Goal: Task Accomplishment & Management: Complete application form

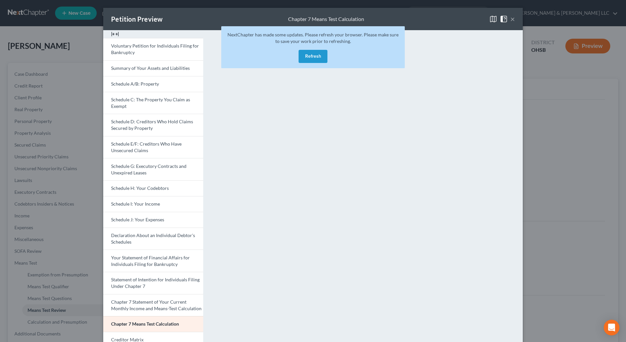
scroll to position [5, 0]
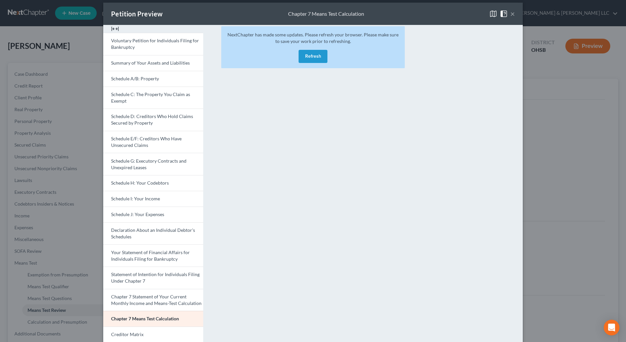
click at [313, 52] on button "Refresh" at bounding box center [313, 56] width 29 height 13
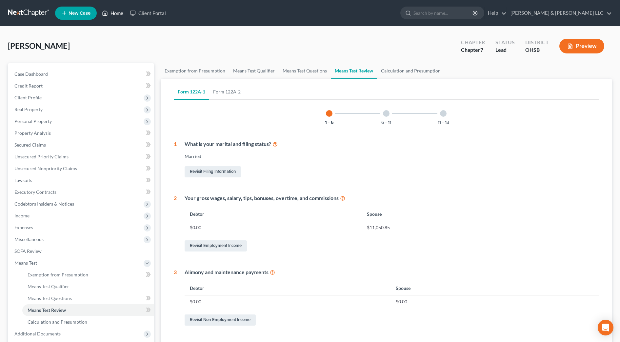
click at [111, 12] on link "Home" at bounding box center [113, 13] width 28 height 12
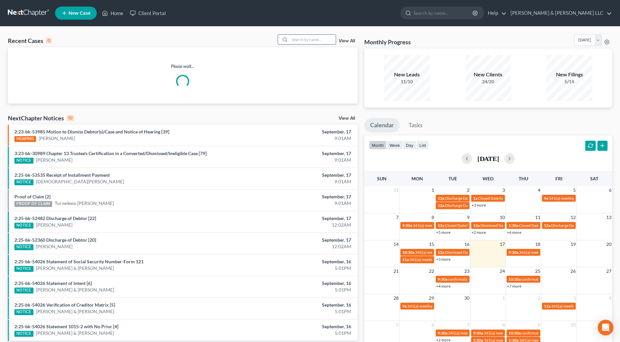
click at [324, 38] on input "search" at bounding box center [313, 40] width 46 height 10
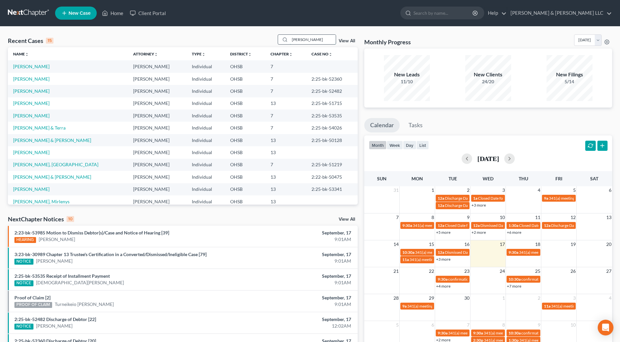
type input "gibbs"
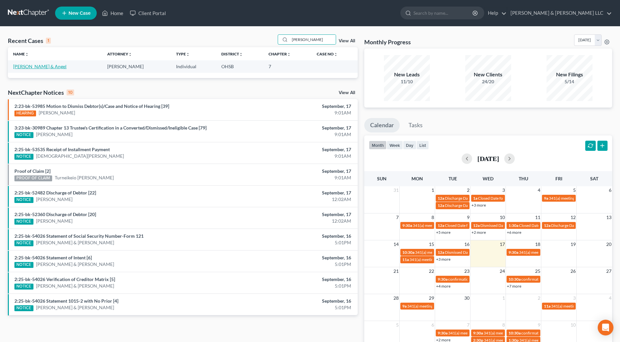
click at [34, 68] on link "[PERSON_NAME] & Angel" at bounding box center [39, 67] width 53 height 6
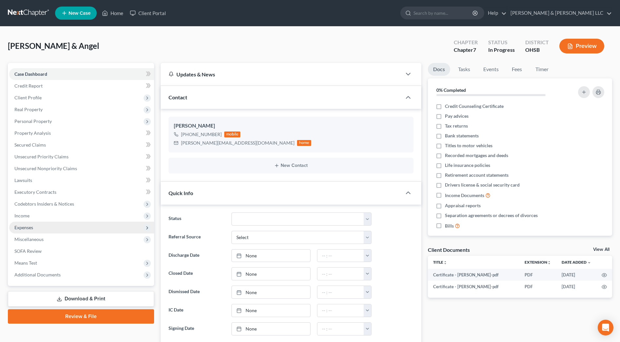
click at [46, 230] on span "Expenses" at bounding box center [81, 228] width 145 height 12
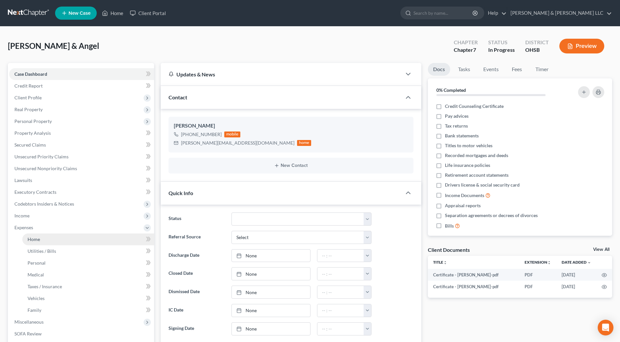
click at [49, 236] on link "Home" at bounding box center [88, 239] width 132 height 12
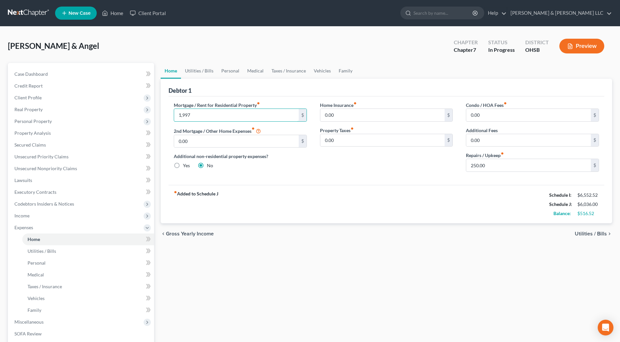
type input "1,997"
click at [321, 218] on div "fiber_manual_record Added to Schedule J Schedule I: $6,552.52 Schedule J: $6,03…" at bounding box center [387, 204] width 436 height 38
click at [340, 74] on link "Family" at bounding box center [346, 71] width 22 height 16
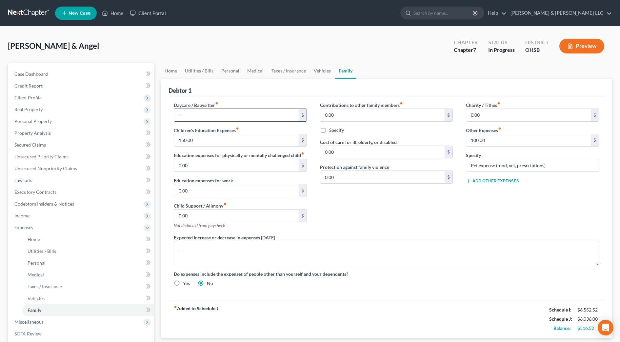
click at [242, 110] on input "text" at bounding box center [236, 115] width 125 height 12
click at [387, 222] on div "Contributions to other family members fiber_manual_record 0.00 $ Specify Cost o…" at bounding box center [386, 168] width 146 height 132
click at [276, 250] on textarea at bounding box center [386, 253] width 425 height 24
type textarea "Debtors pay for preschool for the youngest dependent."
click at [191, 116] on input "text" at bounding box center [236, 115] width 125 height 12
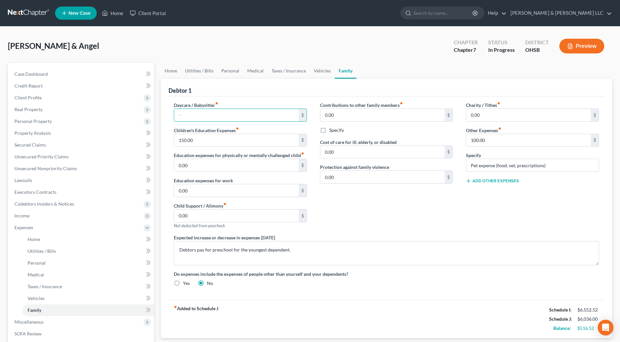
click at [423, 227] on div "Contributions to other family members fiber_manual_record 0.00 $ Specify Cost o…" at bounding box center [386, 168] width 146 height 132
drag, startPoint x: 455, startPoint y: 207, endPoint x: 386, endPoint y: 186, distance: 71.7
click at [455, 207] on div "Contributions to other family members fiber_manual_record 0.00 $ Specify Cost o…" at bounding box center [386, 168] width 146 height 132
click at [197, 158] on div "Education expenses for physically or mentally challenged child fiber_manual_rec…" at bounding box center [240, 162] width 133 height 20
click at [203, 142] on input "150.00" at bounding box center [236, 140] width 125 height 12
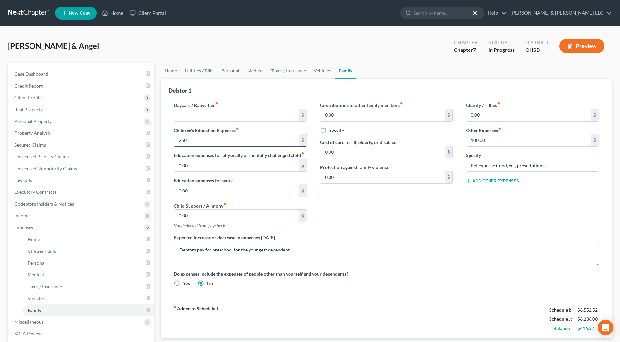
type input "250"
click at [364, 209] on div "Contributions to other family members fiber_manual_record 0.00 $ Specify Cost o…" at bounding box center [386, 168] width 146 height 132
click at [322, 69] on link "Vehicles" at bounding box center [322, 71] width 25 height 16
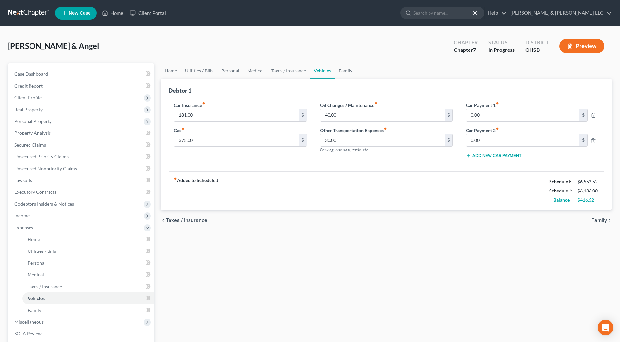
click at [322, 69] on link "Vehicles" at bounding box center [322, 71] width 25 height 16
click at [169, 74] on link "Home" at bounding box center [171, 71] width 20 height 16
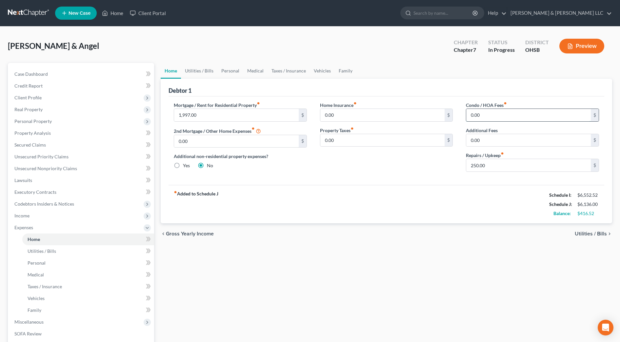
click at [495, 117] on input "0.00" at bounding box center [528, 115] width 125 height 12
type input "65"
click at [193, 69] on link "Utilities / Bills" at bounding box center [199, 71] width 36 height 16
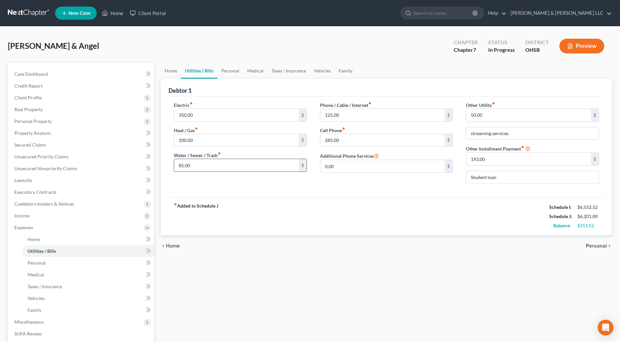
click at [200, 159] on input "85.00" at bounding box center [236, 165] width 125 height 12
type input "175"
click at [249, 230] on div "fiber_manual_record Added to Schedule J Schedule I: $6,552.52 Schedule J: $6,29…" at bounding box center [387, 216] width 436 height 38
click at [487, 153] on input "193.00" at bounding box center [528, 159] width 125 height 12
type input "211.33"
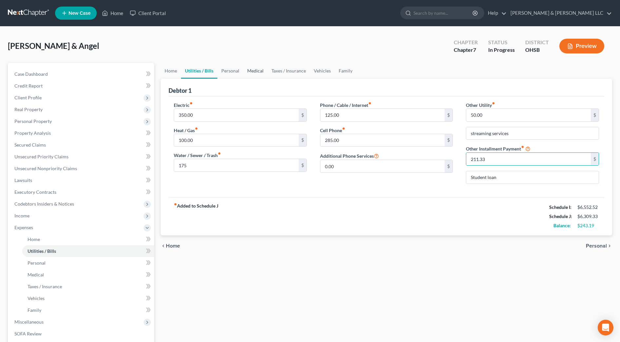
click at [253, 71] on link "Medical" at bounding box center [255, 71] width 24 height 16
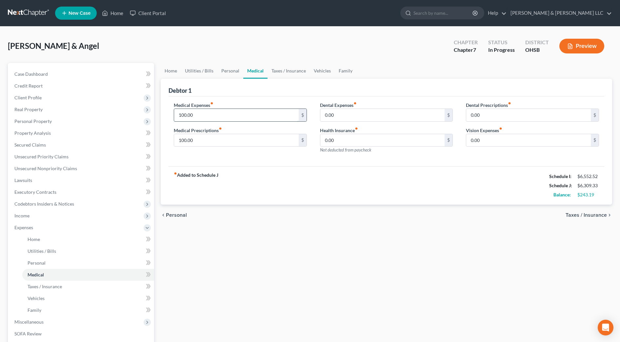
click at [198, 113] on input "100.00" at bounding box center [236, 115] width 125 height 12
type input "250"
click at [270, 190] on div "fiber_manual_record Added to Schedule J Schedule I: $6,552.52 Schedule J: $6,45…" at bounding box center [387, 185] width 436 height 38
click at [343, 68] on link "Family" at bounding box center [346, 71] width 22 height 16
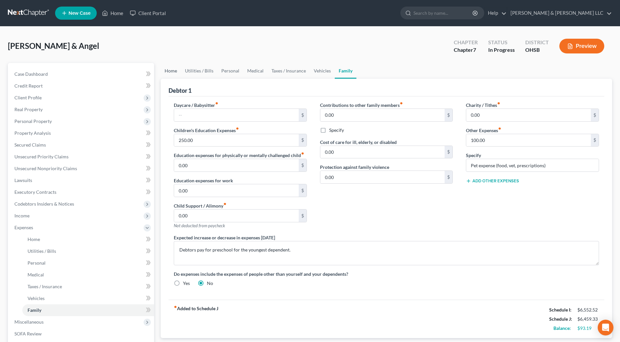
click at [169, 66] on link "Home" at bounding box center [171, 71] width 20 height 16
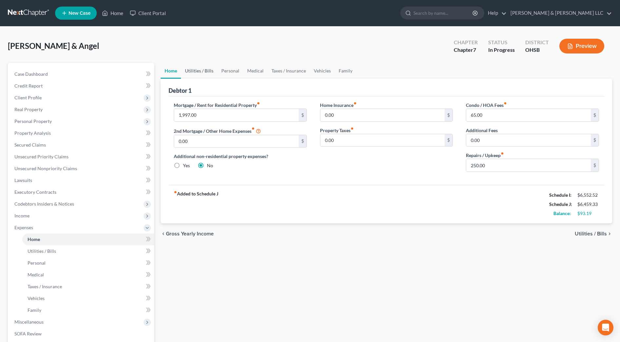
click at [192, 71] on link "Utilities / Bills" at bounding box center [199, 71] width 36 height 16
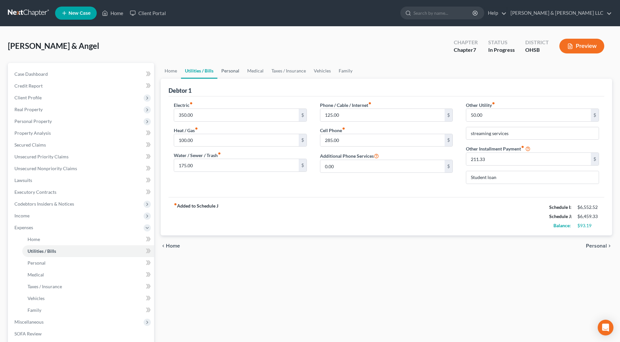
click at [222, 70] on link "Personal" at bounding box center [230, 71] width 26 height 16
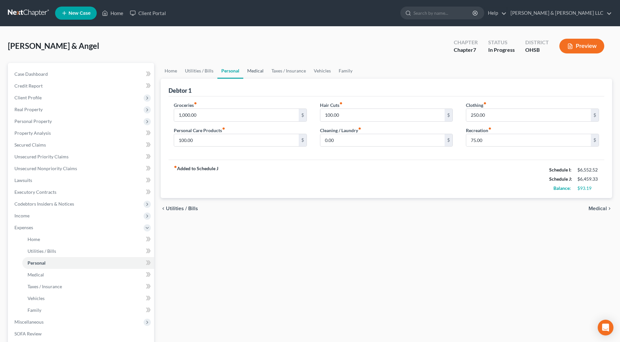
click at [257, 69] on link "Medical" at bounding box center [255, 71] width 24 height 16
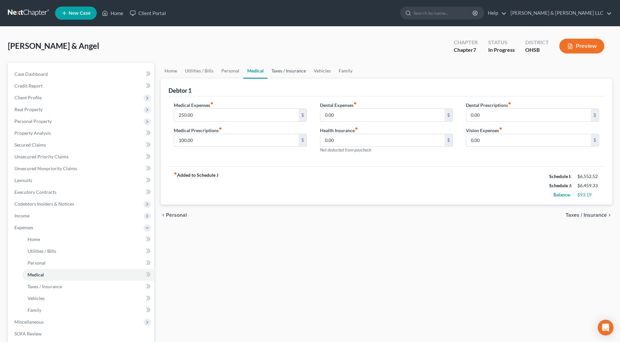
click at [280, 74] on link "Taxes / Insurance" at bounding box center [289, 71] width 42 height 16
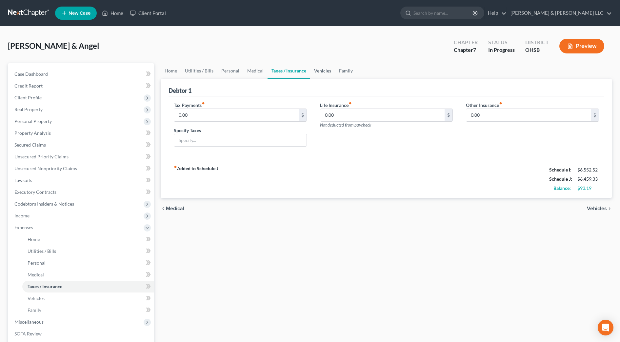
drag, startPoint x: 320, startPoint y: 73, endPoint x: 337, endPoint y: 71, distance: 17.9
click at [320, 73] on link "Vehicles" at bounding box center [322, 71] width 25 height 16
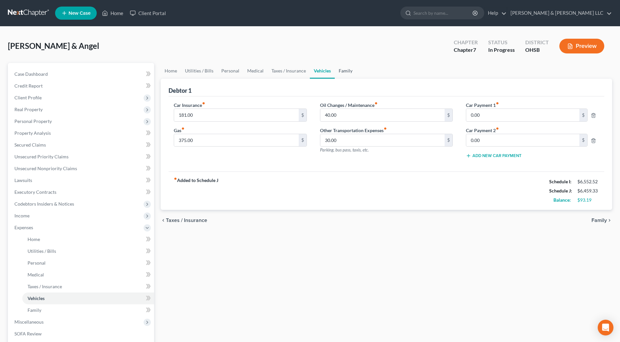
click at [344, 69] on link "Family" at bounding box center [346, 71] width 22 height 16
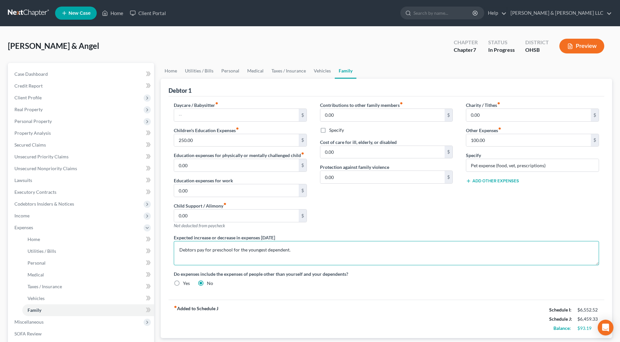
click at [319, 257] on textarea "Debtors pay for preschool for the youngest dependent." at bounding box center [386, 253] width 425 height 24
type textarea "Debtors pay for preschool for the youngest dependent. Debtors do not have healt…"
click at [418, 192] on div "Contributions to other family members fiber_manual_record 0.00 $ Specify Cost o…" at bounding box center [386, 168] width 146 height 132
click at [327, 70] on link "Vehicles" at bounding box center [322, 71] width 25 height 16
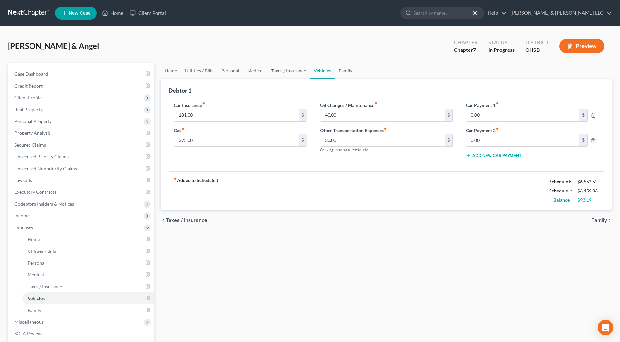
click at [280, 70] on link "Taxes / Insurance" at bounding box center [289, 71] width 42 height 16
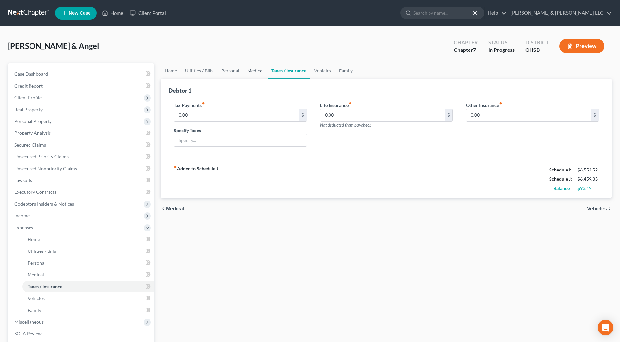
click at [249, 69] on link "Medical" at bounding box center [255, 71] width 24 height 16
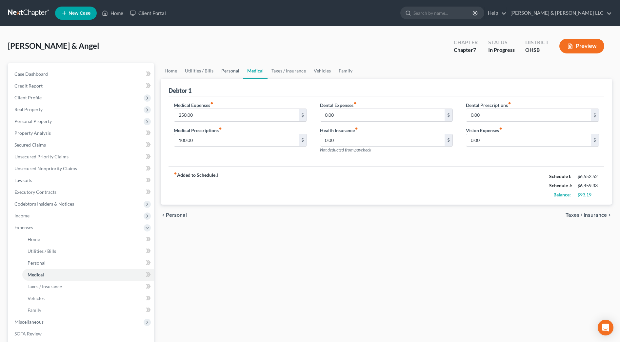
click at [225, 72] on link "Personal" at bounding box center [230, 71] width 26 height 16
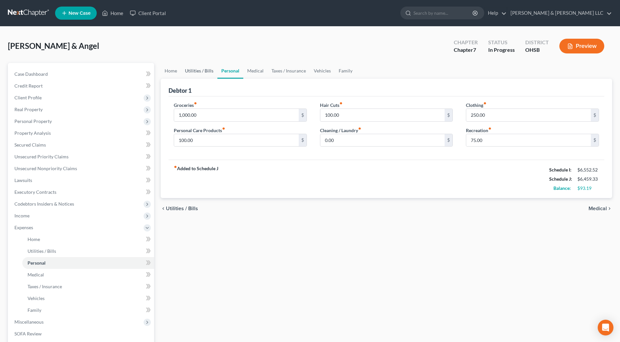
click at [206, 74] on link "Utilities / Bills" at bounding box center [199, 71] width 36 height 16
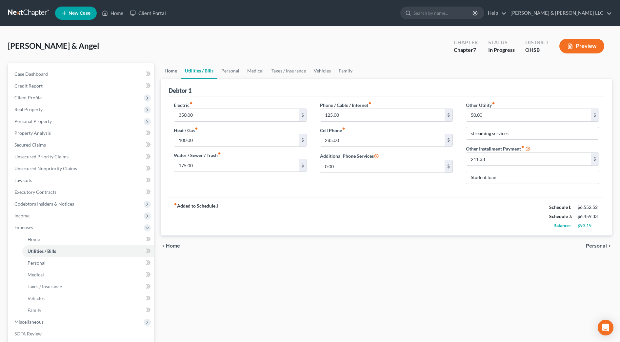
click at [169, 76] on link "Home" at bounding box center [171, 71] width 20 height 16
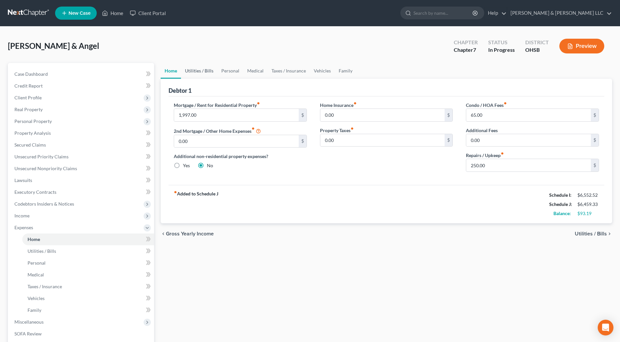
click at [194, 73] on link "Utilities / Bills" at bounding box center [199, 71] width 36 height 16
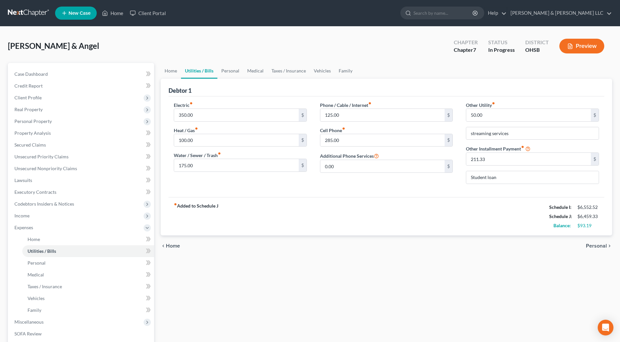
click at [194, 73] on link "Utilities / Bills" at bounding box center [199, 71] width 36 height 16
click at [202, 167] on input "175.00" at bounding box center [236, 165] width 125 height 12
type input "185"
click at [274, 199] on div "fiber_manual_record Added to Schedule J Schedule I: $6,552.52 Schedule J: $6,46…" at bounding box center [387, 216] width 436 height 38
click at [236, 73] on link "Personal" at bounding box center [230, 71] width 26 height 16
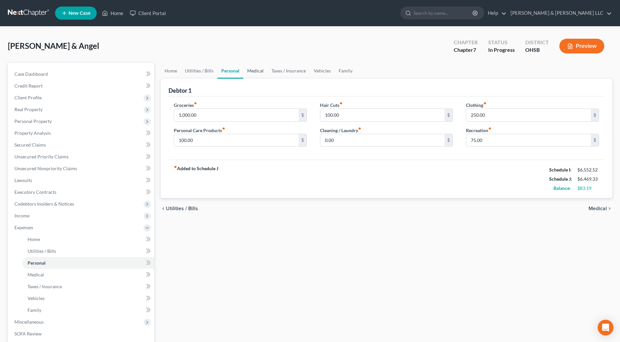
click at [257, 72] on link "Medical" at bounding box center [255, 71] width 24 height 16
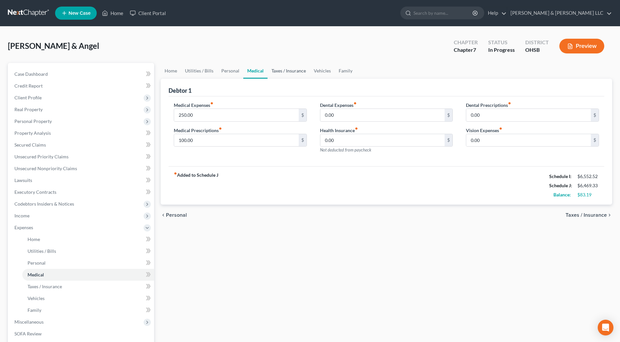
click at [287, 72] on link "Taxes / Insurance" at bounding box center [289, 71] width 42 height 16
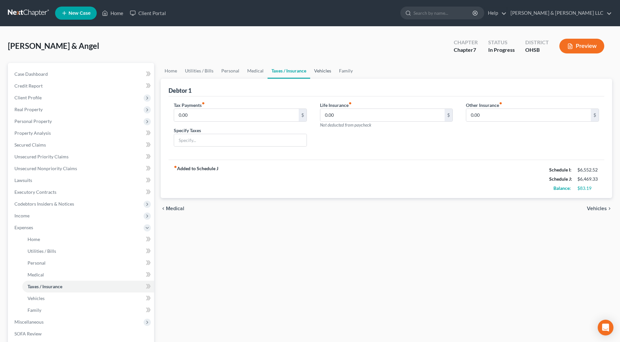
click at [314, 72] on link "Vehicles" at bounding box center [322, 71] width 25 height 16
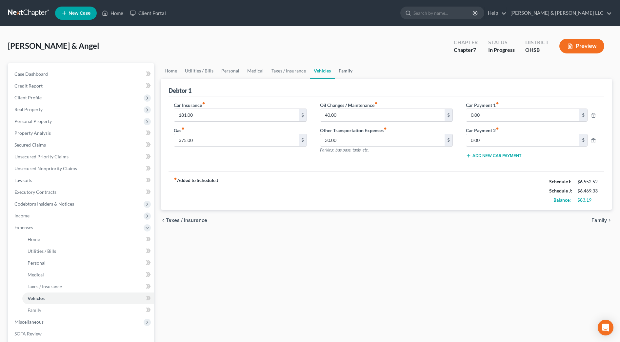
click at [344, 72] on link "Family" at bounding box center [346, 71] width 22 height 16
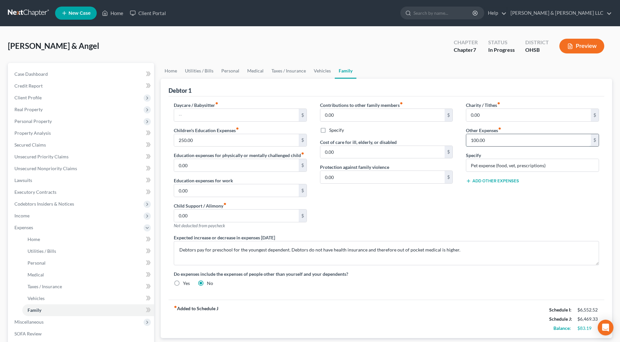
click at [506, 140] on input "100.00" at bounding box center [528, 140] width 125 height 12
click at [480, 142] on input "110" at bounding box center [528, 140] width 125 height 12
click at [480, 193] on div "Charity / Tithes fiber_manual_record 0.00 $ Other Expenses fiber_manual_record …" at bounding box center [532, 168] width 146 height 132
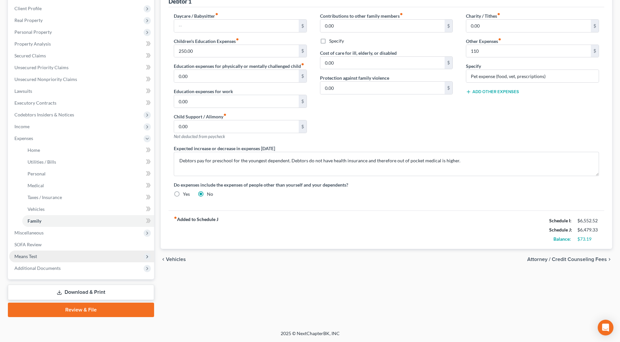
click at [11, 254] on span "Means Test" at bounding box center [81, 257] width 145 height 12
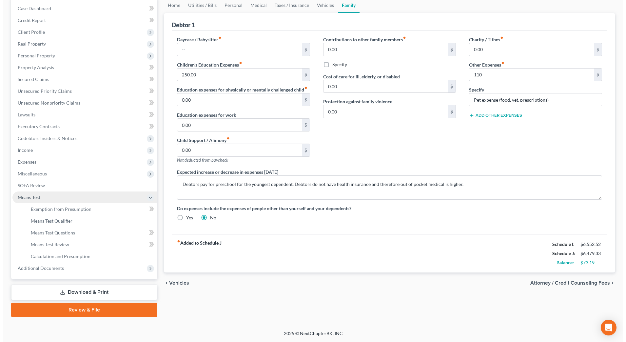
scroll to position [66, 0]
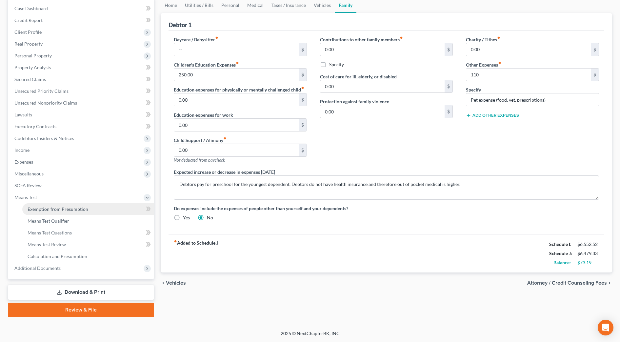
click at [39, 214] on link "Exemption from Presumption" at bounding box center [88, 209] width 132 height 12
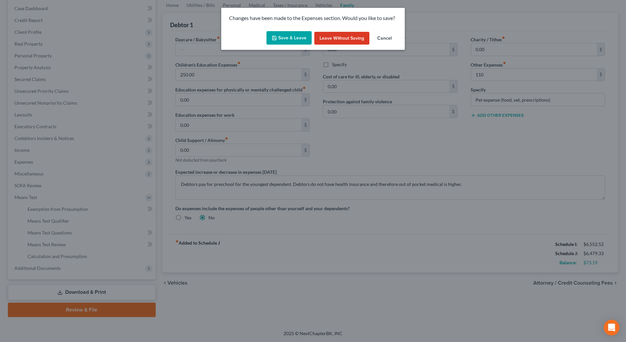
click at [280, 36] on button "Save & Leave" at bounding box center [289, 38] width 45 height 14
type input "110.00"
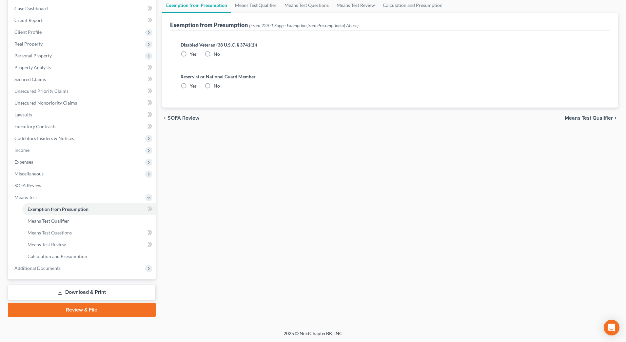
radio input "true"
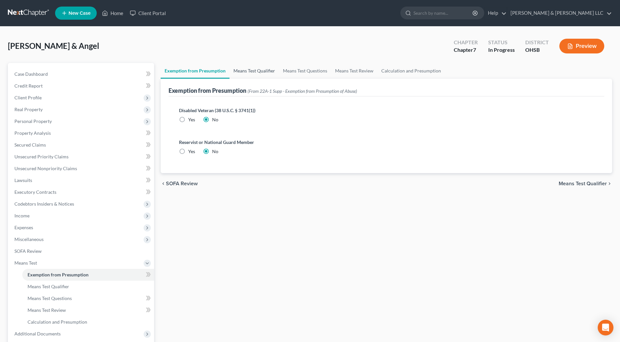
click at [262, 67] on link "Means Test Qualifier" at bounding box center [255, 71] width 50 height 16
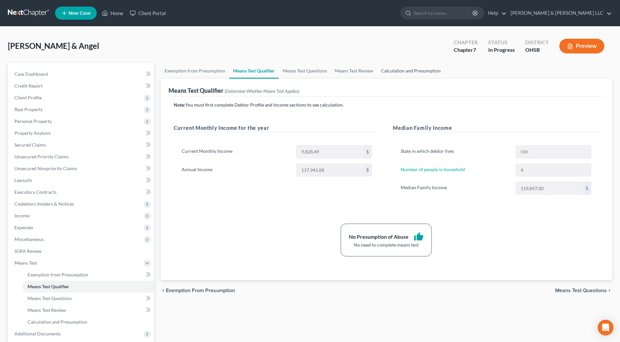
click at [411, 73] on link "Calculation and Presumption" at bounding box center [411, 71] width 68 height 16
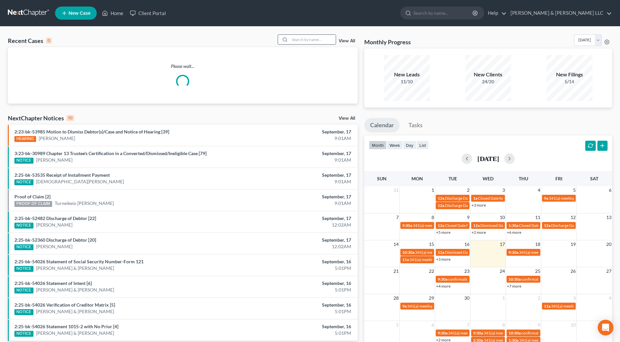
click at [302, 39] on input "search" at bounding box center [313, 40] width 46 height 10
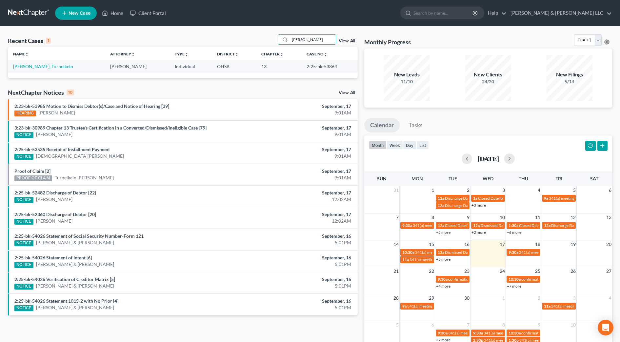
type input "[PERSON_NAME]"
click at [31, 70] on td "[PERSON_NAME], Turneikeio" at bounding box center [56, 66] width 97 height 12
click at [31, 69] on td "[PERSON_NAME], Turneikeio" at bounding box center [56, 66] width 97 height 12
click at [33, 70] on td "[PERSON_NAME], Turneikeio" at bounding box center [56, 66] width 97 height 12
click at [26, 67] on link "[PERSON_NAME], Turneikeio" at bounding box center [43, 67] width 60 height 6
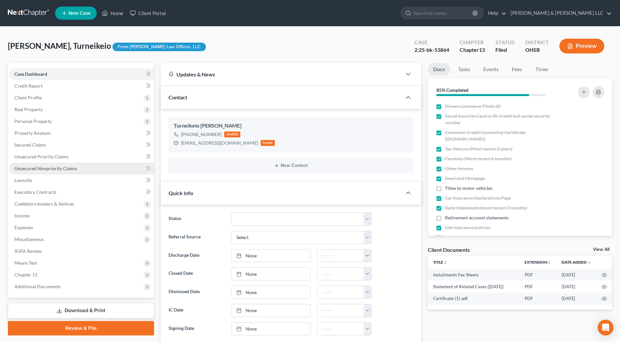
click at [64, 172] on link "Unsecured Nonpriority Claims" at bounding box center [81, 169] width 145 height 12
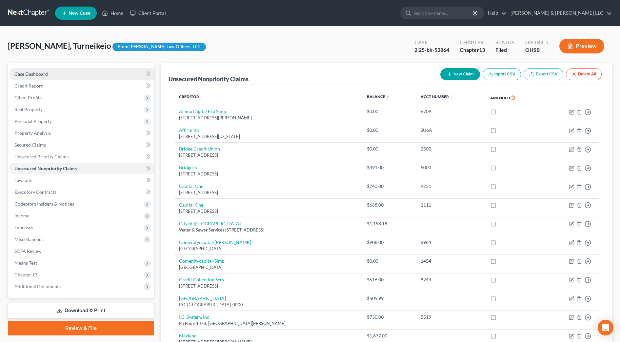
click at [42, 72] on span "Case Dashboard" at bounding box center [30, 74] width 33 height 6
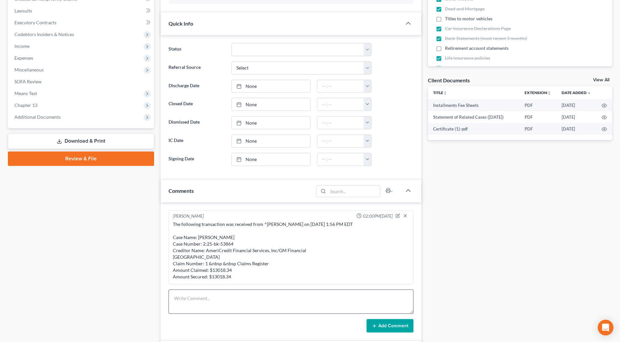
scroll to position [205, 0]
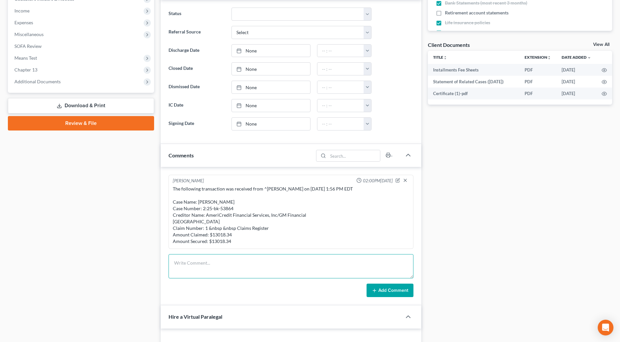
click at [214, 274] on textarea at bounding box center [291, 266] width 245 height 24
paste textarea "The following transaction was received from ^Becker-Price, Katherine on 9/17/20…"
type textarea "The following transaction was received from ^Becker-Price, Katherine on 9/17/20…"
click at [388, 297] on button "Add Comment" at bounding box center [390, 291] width 47 height 14
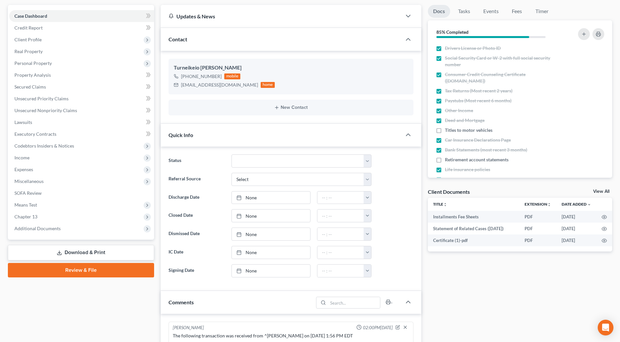
scroll to position [0, 0]
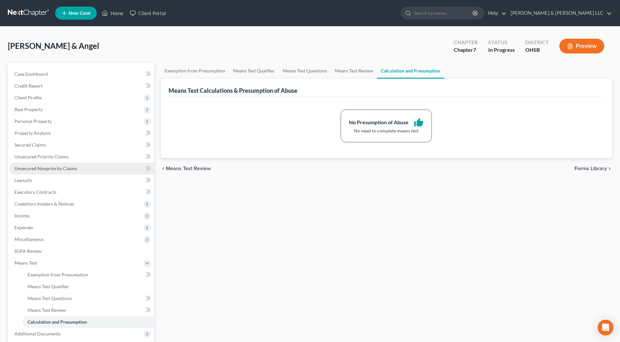
click at [53, 170] on span "Unsecured Nonpriority Claims" at bounding box center [45, 169] width 63 height 6
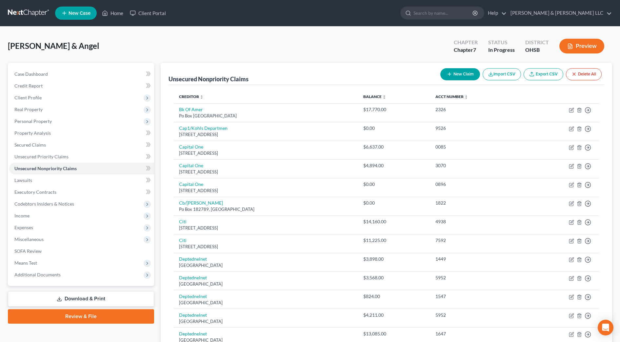
click at [465, 78] on button "New Claim" at bounding box center [460, 74] width 40 height 12
select select "2"
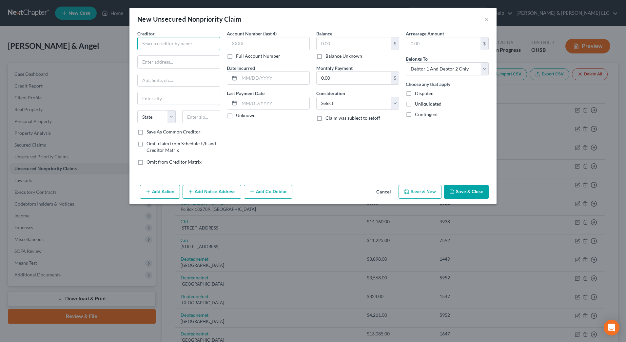
click at [177, 43] on input "text" at bounding box center [178, 43] width 83 height 13
type input "J"
click at [389, 192] on button "Cancel" at bounding box center [383, 192] width 25 height 13
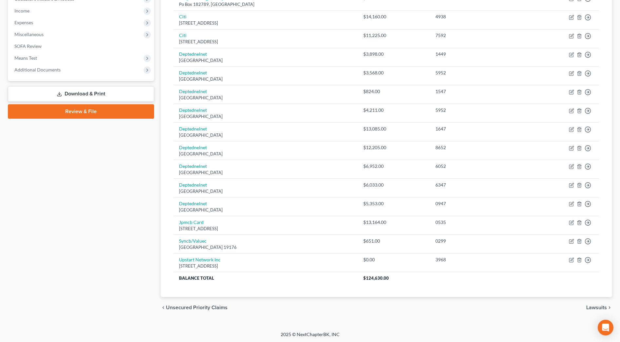
scroll to position [206, 0]
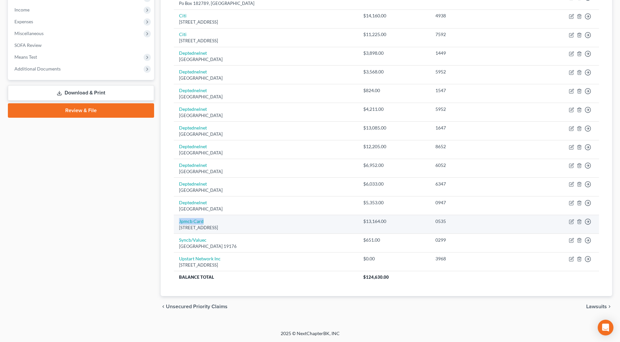
drag, startPoint x: 207, startPoint y: 222, endPoint x: 178, endPoint y: 221, distance: 28.9
click at [178, 221] on td "Jpmcb Card Po Box 15369, Wilmington, DE 19850" at bounding box center [266, 224] width 185 height 19
copy link "Jpmcb Card"
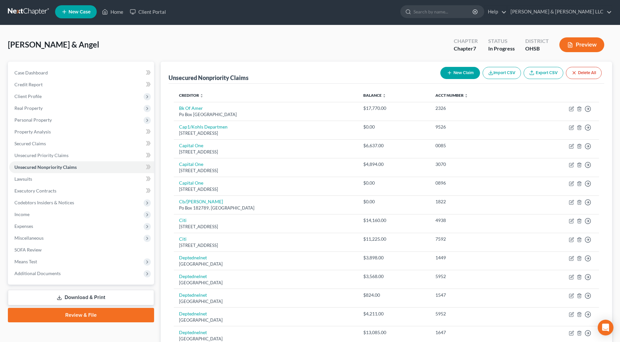
scroll to position [0, 0]
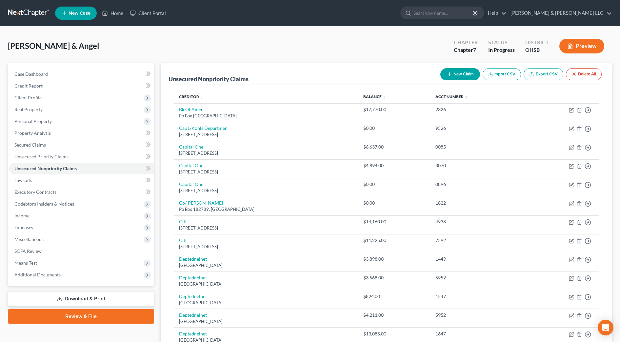
click at [459, 76] on button "New Claim" at bounding box center [460, 74] width 40 height 12
select select "2"
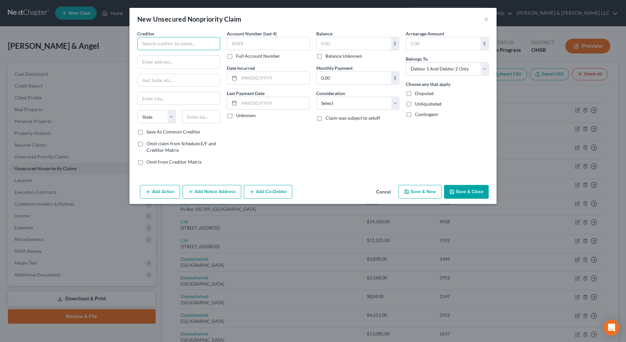
paste input "Jpmcb Card"
click at [165, 59] on input "text" at bounding box center [179, 62] width 82 height 12
type input "Jpmcb"
paste input "Po Box 15369"
type input "Po Box 15369"
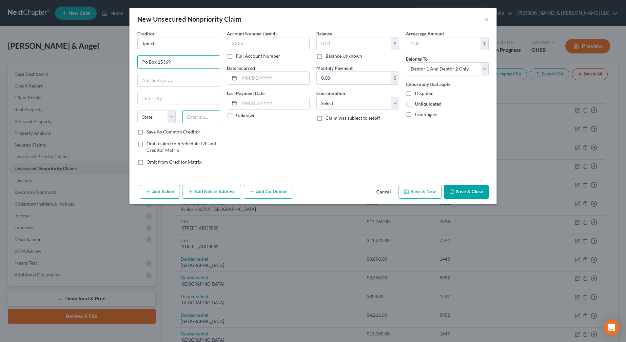
click at [200, 118] on input "text" at bounding box center [201, 116] width 38 height 13
type input "19850"
type input "Wilmington"
select select "7"
click at [267, 73] on input "text" at bounding box center [274, 78] width 70 height 12
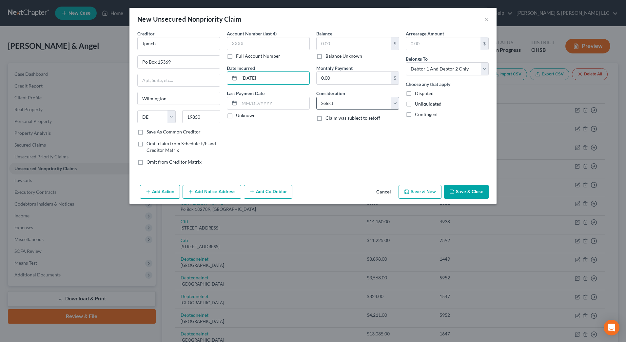
type input "12/14/2009"
click at [351, 103] on select "Select Cable / Satellite Services Collection Agency Credit Card Debt Debt Couns…" at bounding box center [357, 103] width 83 height 13
select select "2"
click at [316, 97] on select "Select Cable / Satellite Services Collection Agency Credit Card Debt Debt Couns…" at bounding box center [357, 103] width 83 height 13
click at [461, 70] on select "Select Debtor 1 Only Debtor 2 Only Debtor 1 And Debtor 2 Only At Least One Of T…" at bounding box center [447, 68] width 83 height 13
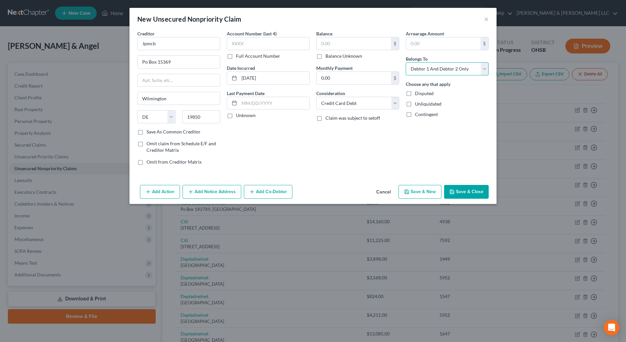
select select "1"
click at [406, 62] on select "Select Debtor 1 Only Debtor 2 Only Debtor 1 And Debtor 2 Only At Least One Of T…" at bounding box center [447, 68] width 83 height 13
click at [353, 45] on input "text" at bounding box center [354, 43] width 74 height 12
click at [466, 192] on button "Save & Close" at bounding box center [466, 192] width 45 height 14
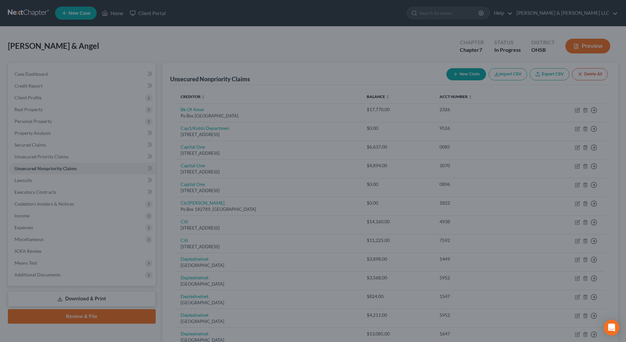
type input "0.00"
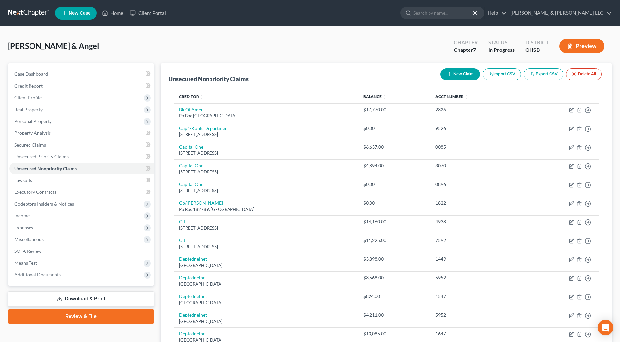
click at [459, 76] on button "New Claim" at bounding box center [460, 74] width 40 height 12
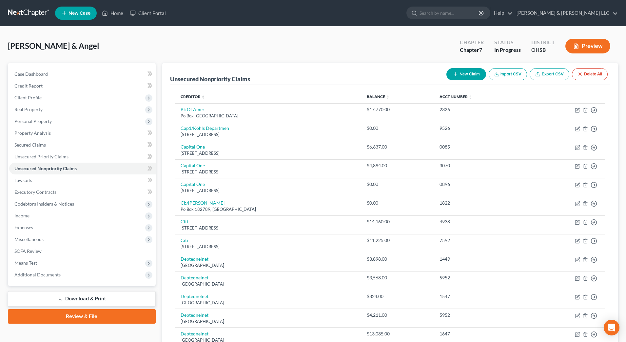
select select "2"
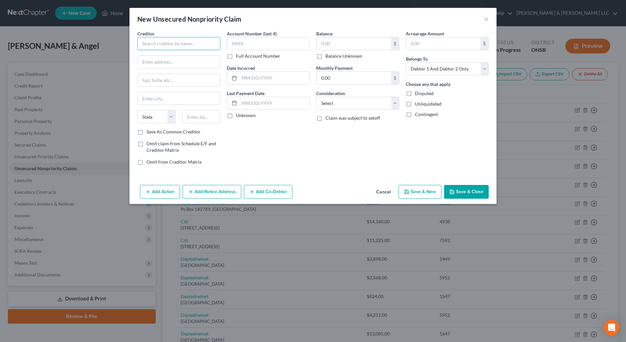
paste input "Sheffield"
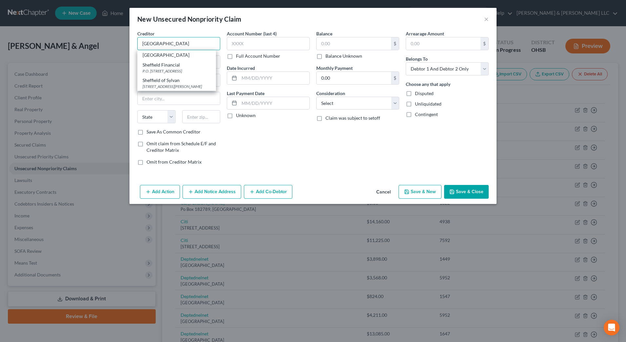
type input "Sheffield"
click at [242, 140] on div "Account Number (last 4) Full Account Number Date Incurred Last Payment Date Unk…" at bounding box center [269, 100] width 90 height 140
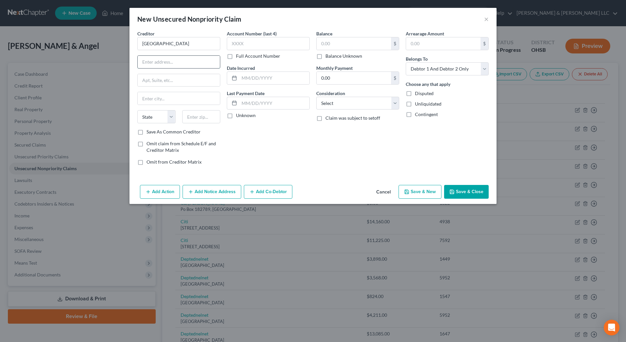
click at [205, 66] on input "text" at bounding box center [179, 62] width 82 height 12
type input "PO Box 849"
type input "27894"
type input "Wilson"
select select "28"
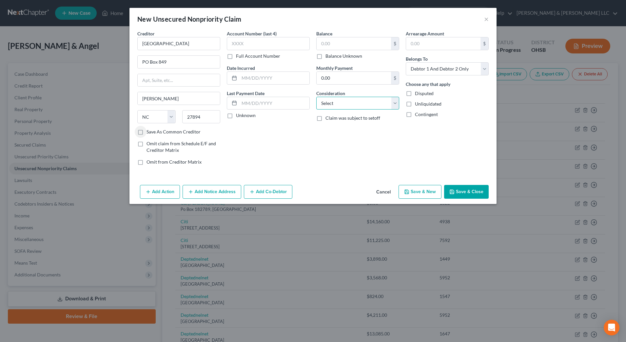
click at [345, 103] on select "Select Cable / Satellite Services Collection Agency Credit Card Debt Debt Couns…" at bounding box center [357, 103] width 83 height 13
select select "1"
click at [316, 97] on select "Select Cable / Satellite Services Collection Agency Credit Card Debt Debt Couns…" at bounding box center [357, 103] width 83 height 13
click at [457, 74] on select "Select Debtor 1 Only Debtor 2 Only Debtor 1 And Debtor 2 Only At Least One Of T…" at bounding box center [447, 68] width 83 height 13
select select "1"
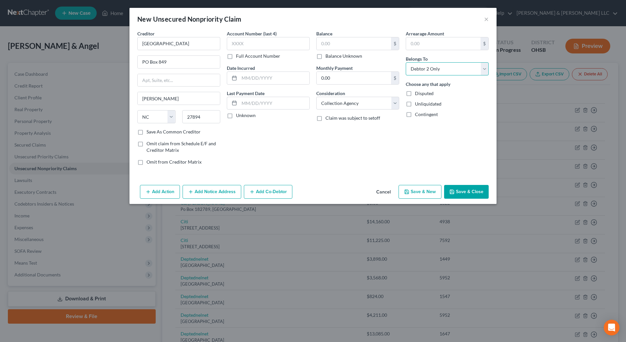
click at [406, 62] on select "Select Debtor 1 Only Debtor 2 Only Debtor 1 And Debtor 2 Only At Least One Of T…" at bounding box center [447, 68] width 83 height 13
click at [465, 193] on button "Save & Close" at bounding box center [466, 192] width 45 height 14
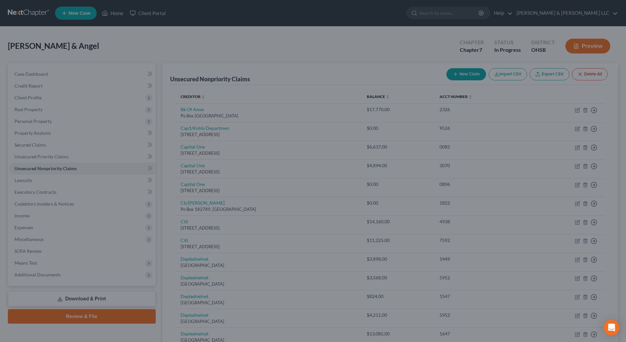
type input "0.00"
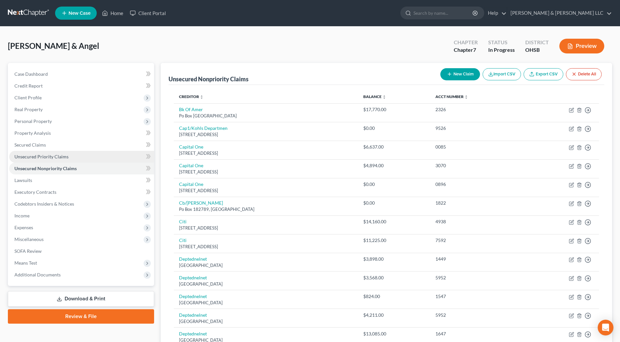
click at [44, 155] on span "Unsecured Priority Claims" at bounding box center [41, 157] width 54 height 6
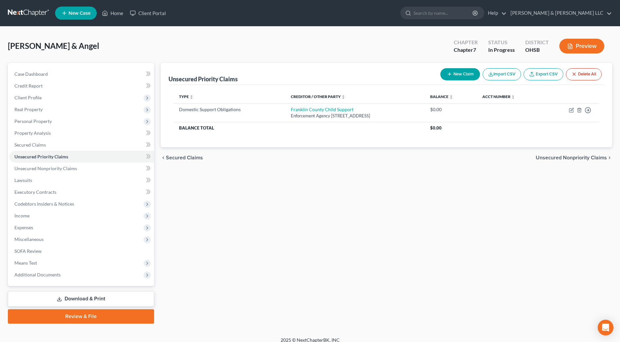
click at [455, 74] on button "New Claim" at bounding box center [460, 74] width 40 height 12
select select "2"
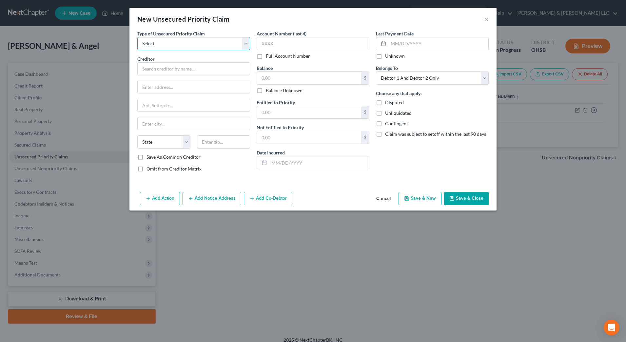
click at [175, 48] on select "Select Taxes & Other Government Units Domestic Support Obligations Extensions o…" at bounding box center [193, 43] width 113 height 13
select select "1"
click at [137, 37] on select "Select Taxes & Other Government Units Domestic Support Obligations Extensions o…" at bounding box center [193, 43] width 113 height 13
click at [170, 72] on input "text" at bounding box center [193, 68] width 113 height 13
paste input "Barbara Ashley Cox"
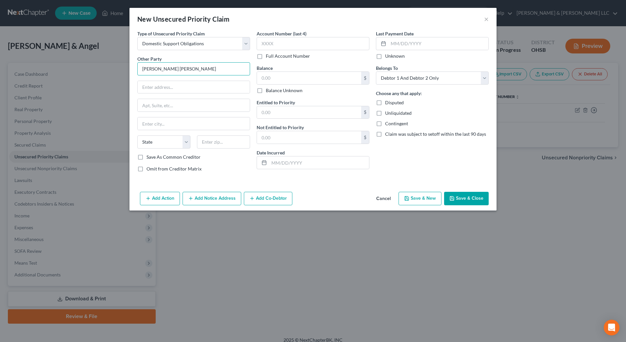
type input "Barbara Ashley Cox"
click at [178, 77] on div "Other Party * Barbara Ashley Cox State AL AK AR AZ CA CO CT DE DC FL GA GU HI I…" at bounding box center [193, 104] width 113 height 98
click at [179, 87] on input "text" at bounding box center [194, 87] width 112 height 12
paste input "117 Urich Drive"
type input "117 Urich Drive"
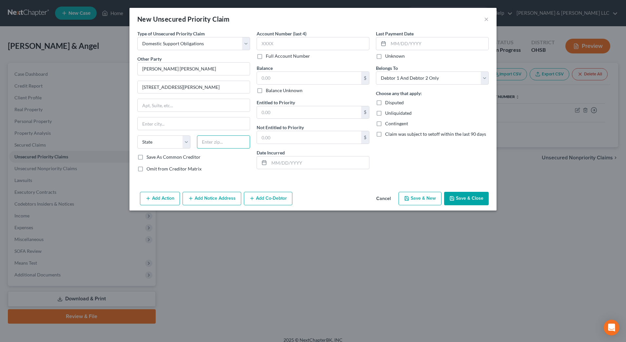
click at [210, 143] on input "text" at bounding box center [223, 141] width 53 height 13
type input "43147-0000"
click at [479, 199] on button "Save & Close" at bounding box center [466, 199] width 45 height 14
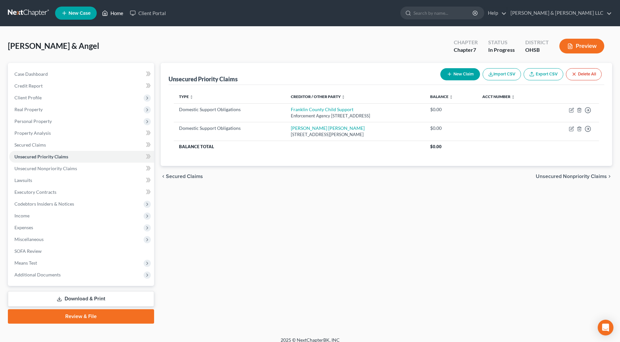
click at [105, 16] on icon at bounding box center [105, 13] width 6 height 8
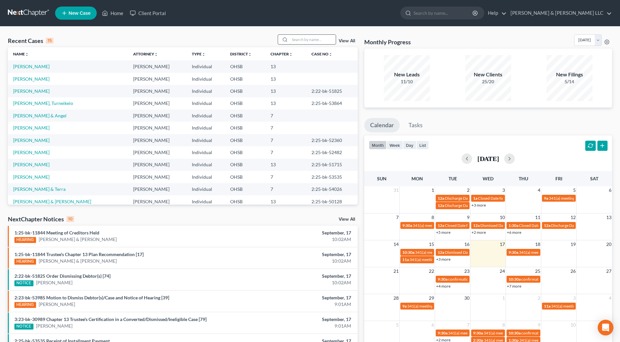
click at [313, 36] on input "search" at bounding box center [313, 40] width 46 height 10
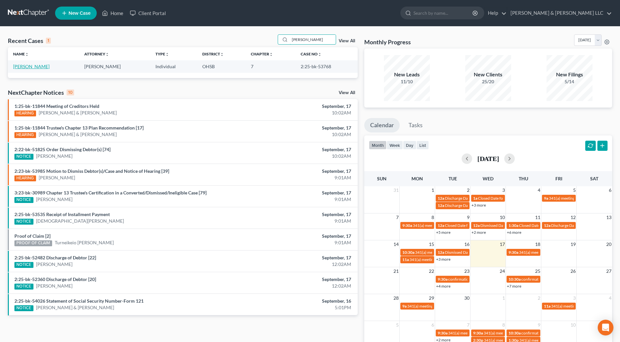
type input "hendershot"
click at [44, 67] on link "Hendershot, Dawn" at bounding box center [31, 67] width 36 height 6
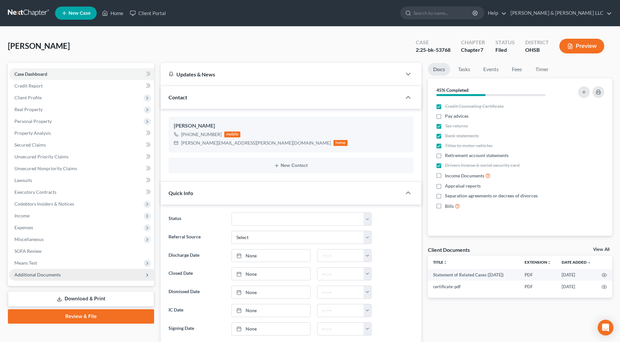
click at [50, 274] on span "Additional Documents" at bounding box center [37, 275] width 46 height 6
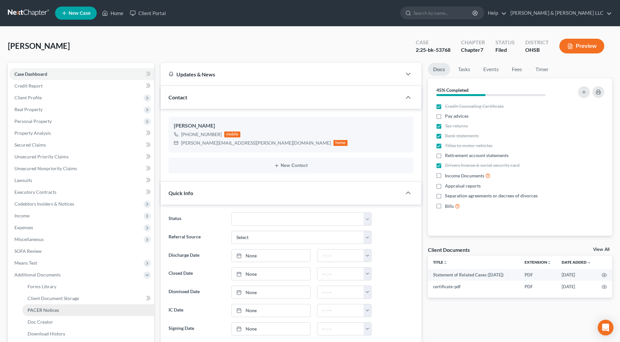
click at [60, 314] on link "PACER Notices" at bounding box center [88, 310] width 132 height 12
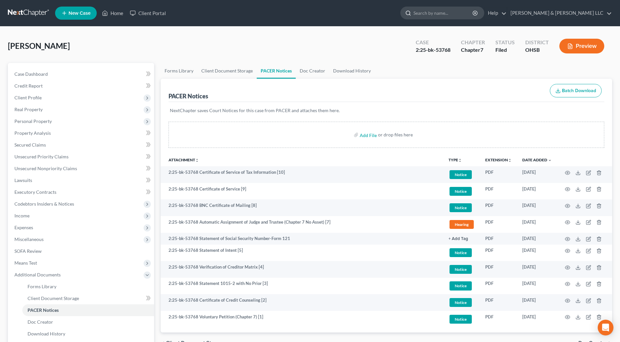
click at [459, 9] on input "search" at bounding box center [444, 13] width 60 height 12
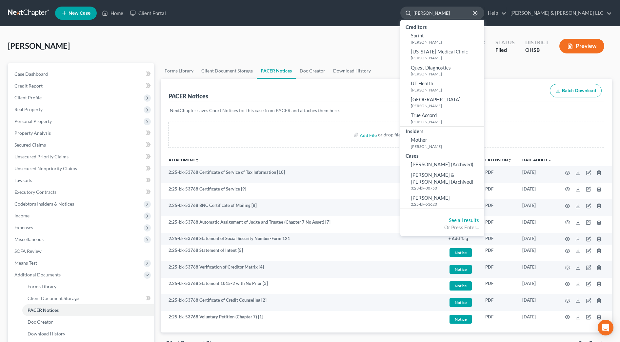
type input "morales"
click at [450, 201] on span "Morales-Vasquez, Desarey" at bounding box center [430, 198] width 39 height 6
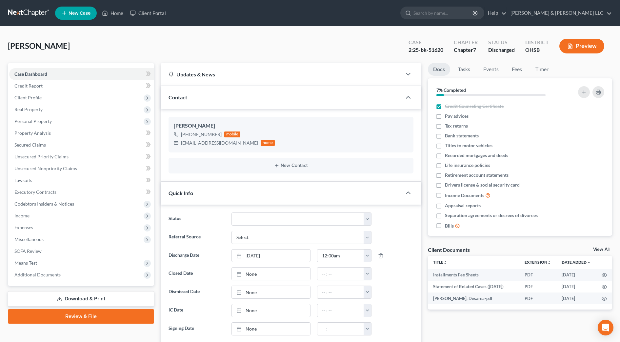
scroll to position [377, 0]
click at [69, 167] on span "Unsecured Nonpriority Claims" at bounding box center [45, 169] width 63 height 6
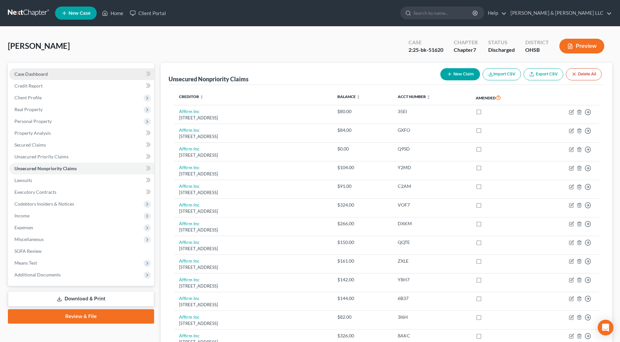
click at [31, 75] on span "Case Dashboard" at bounding box center [30, 74] width 33 height 6
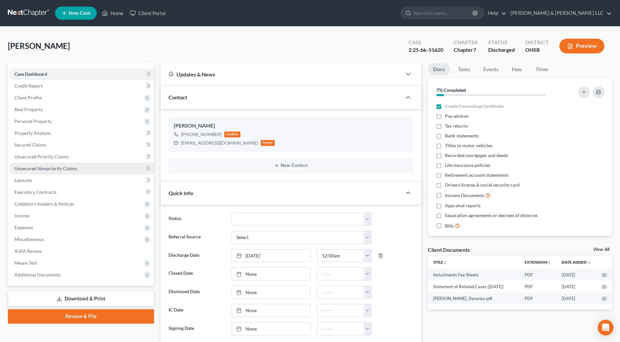
click at [87, 168] on link "Unsecured Nonpriority Claims" at bounding box center [81, 169] width 145 height 12
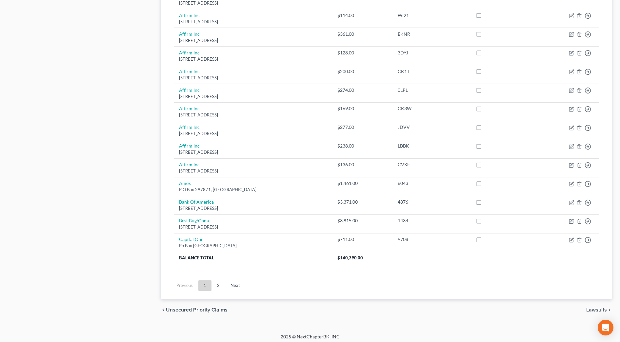
scroll to position [417, 0]
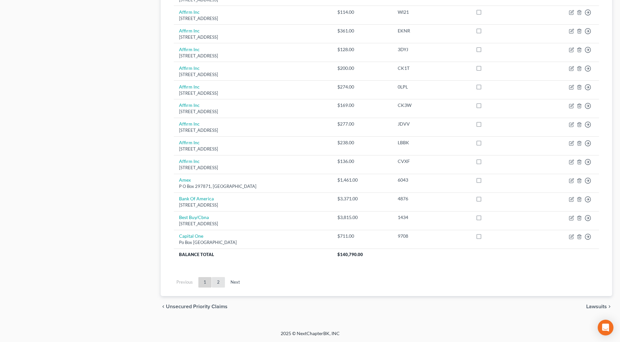
click at [219, 283] on link "2" at bounding box center [218, 282] width 13 height 10
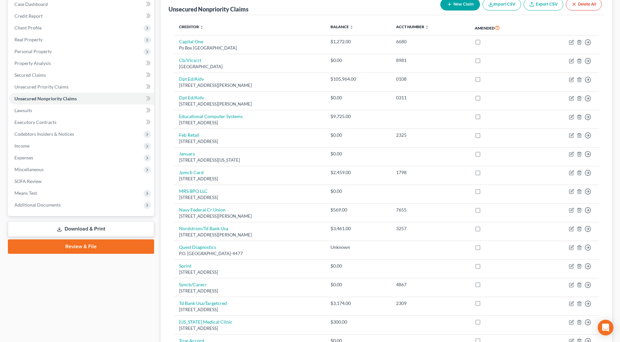
scroll to position [0, 0]
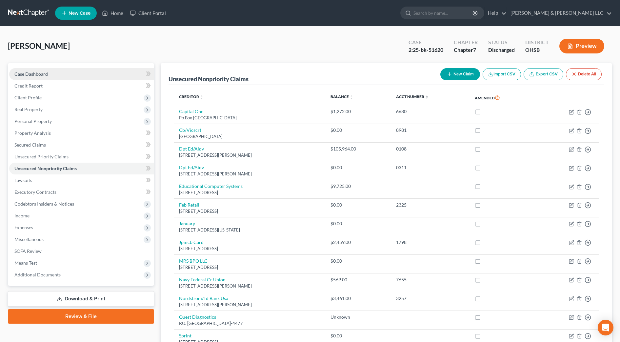
click at [55, 75] on link "Case Dashboard" at bounding box center [81, 74] width 145 height 12
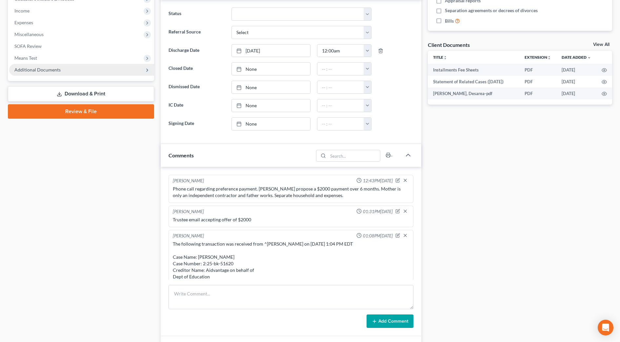
click at [46, 66] on span "Additional Documents" at bounding box center [81, 70] width 145 height 12
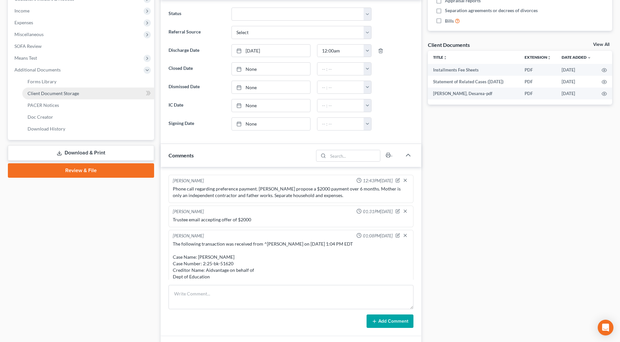
click at [54, 95] on span "Client Document Storage" at bounding box center [53, 94] width 51 height 6
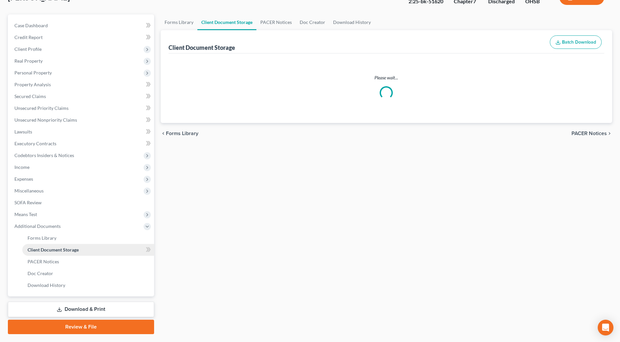
scroll to position [3, 0]
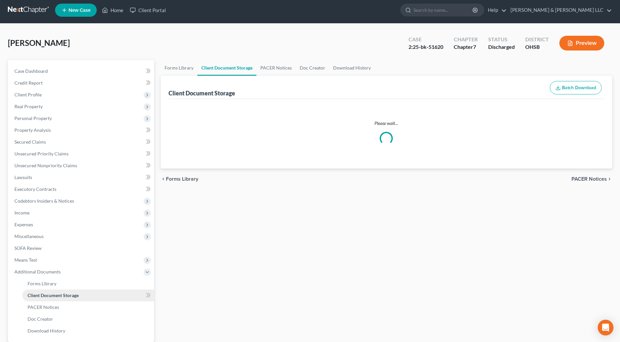
select select "7"
select select "52"
select select "37"
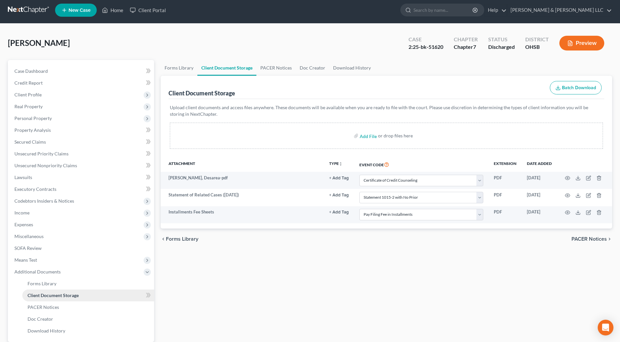
scroll to position [0, 0]
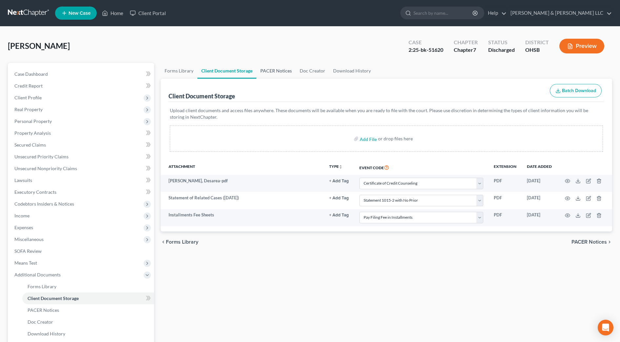
click at [274, 71] on link "PACER Notices" at bounding box center [275, 71] width 39 height 16
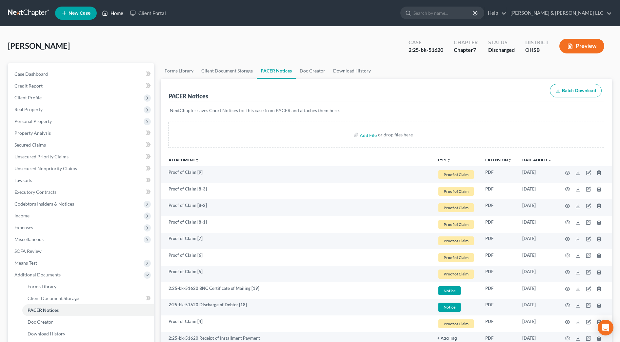
click at [117, 18] on link "Home" at bounding box center [113, 13] width 28 height 12
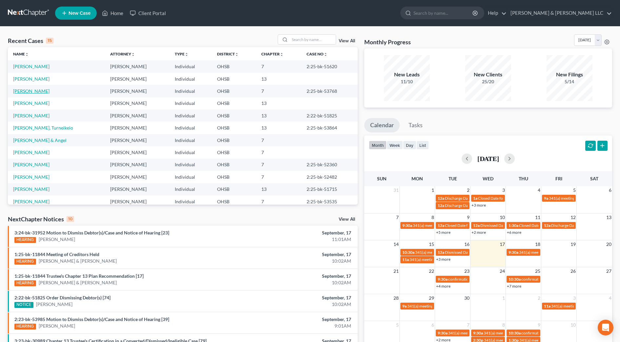
click at [50, 91] on link "Hendershot, Dawn" at bounding box center [31, 91] width 36 height 6
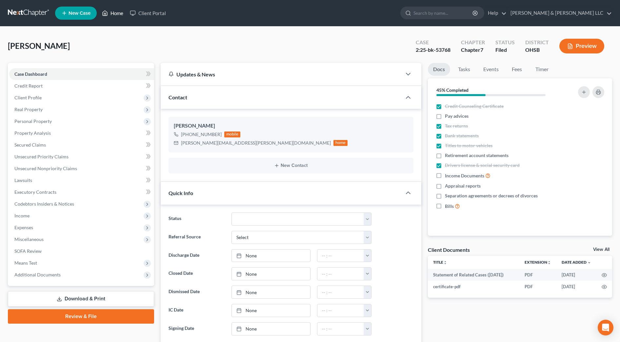
click at [121, 12] on link "Home" at bounding box center [113, 13] width 28 height 12
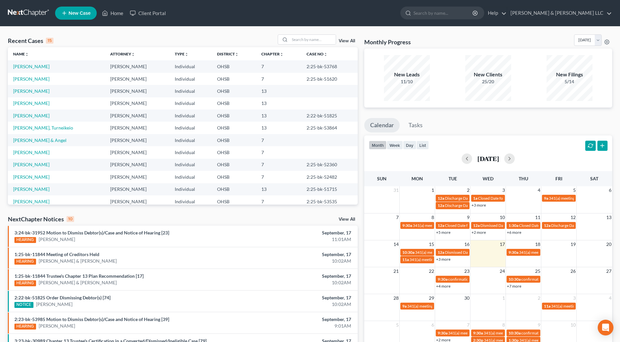
click at [347, 40] on link "View All" at bounding box center [347, 41] width 16 height 5
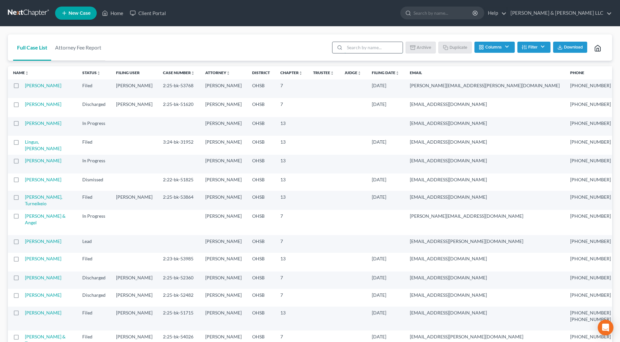
click at [353, 50] on input "search" at bounding box center [374, 47] width 58 height 11
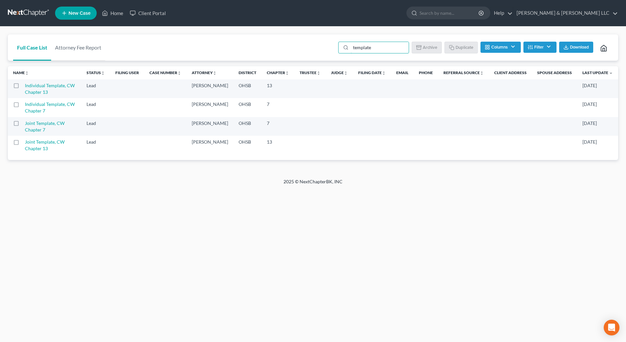
click at [22, 106] on label at bounding box center [22, 106] width 0 height 0
type input "template"
click at [25, 105] on input "checkbox" at bounding box center [27, 103] width 4 height 4
click at [470, 46] on button "Duplicate" at bounding box center [461, 47] width 33 height 11
checkbox input "false"
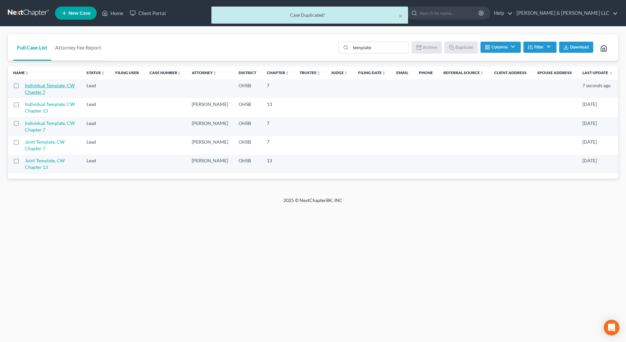
click at [32, 90] on link "Individual Template, CW Chapter 7" at bounding box center [50, 89] width 50 height 12
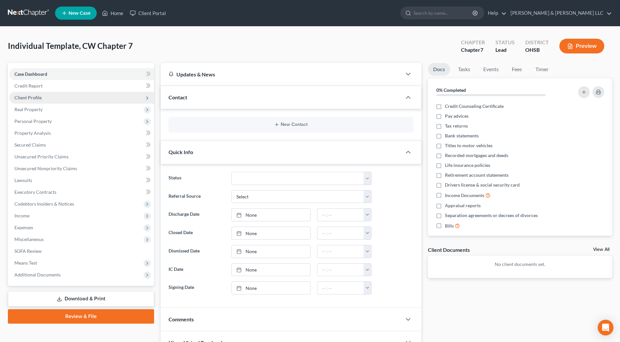
click at [27, 101] on span "Client Profile" at bounding box center [81, 98] width 145 height 12
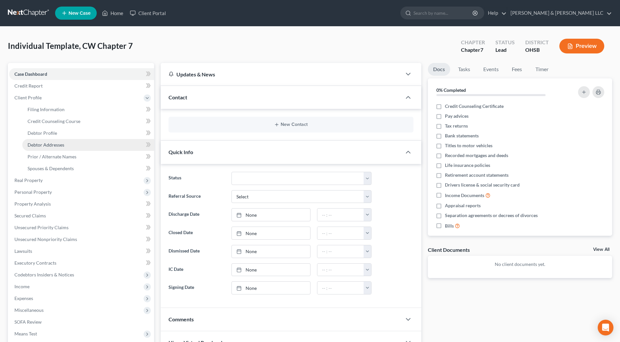
click at [39, 144] on span "Debtor Addresses" at bounding box center [46, 145] width 37 height 6
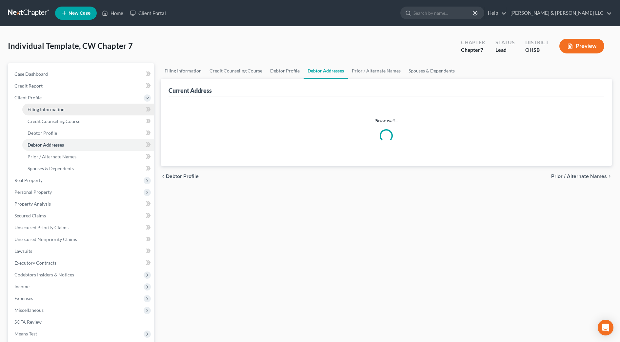
select select "0"
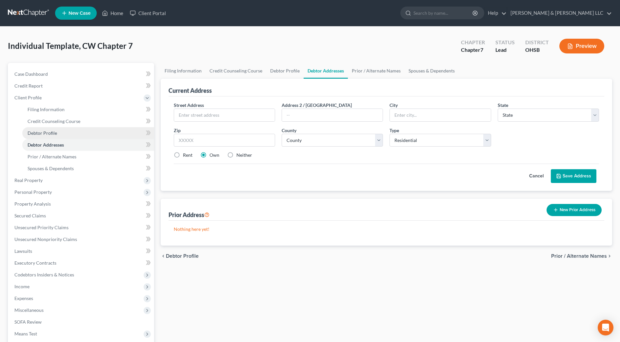
click at [45, 131] on span "Debtor Profile" at bounding box center [43, 133] width 30 height 6
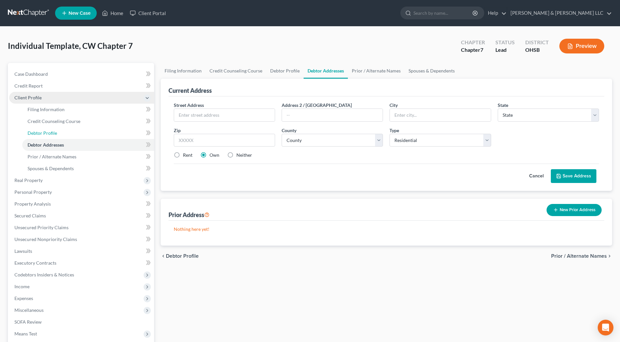
select select "0"
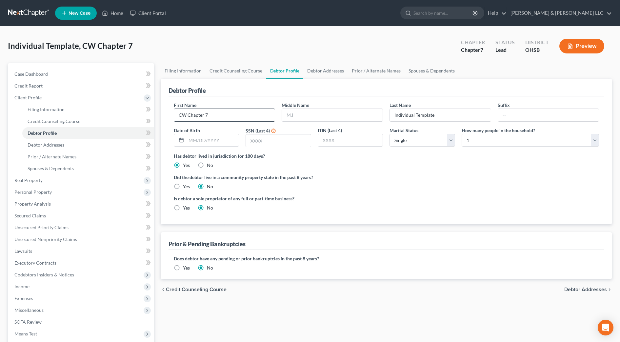
drag, startPoint x: 229, startPoint y: 122, endPoint x: 221, endPoint y: 117, distance: 9.0
click at [204, 121] on div "First Name CW Chapter 7 Middle Name Last Name Individual Template Suffix Date o…" at bounding box center [387, 127] width 432 height 51
drag, startPoint x: 232, startPoint y: 112, endPoint x: 132, endPoint y: 118, distance: 100.2
click at [132, 118] on div "Petition Navigation Case Dashboard Payments Invoices Payments Payments Credit R…" at bounding box center [310, 229] width 611 height 332
type input "Cheryl"
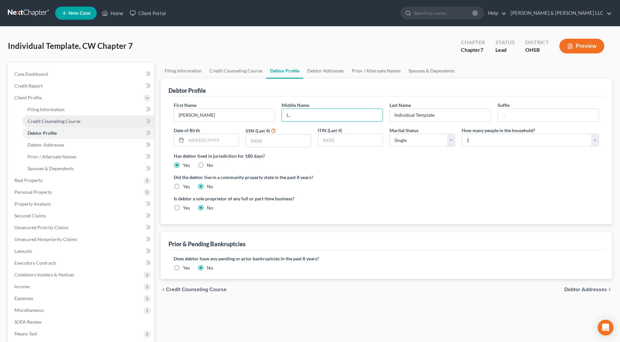
type input "L."
type input "Cremeans"
click at [327, 68] on link "Debtor Addresses" at bounding box center [325, 71] width 45 height 16
select select "0"
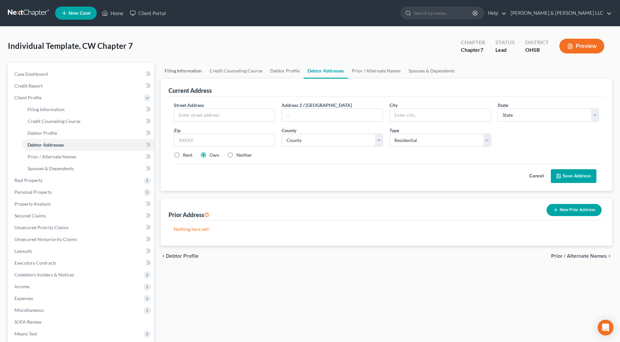
click at [180, 70] on link "Filing Information" at bounding box center [183, 71] width 45 height 16
select select "1"
select select "0"
select select "62"
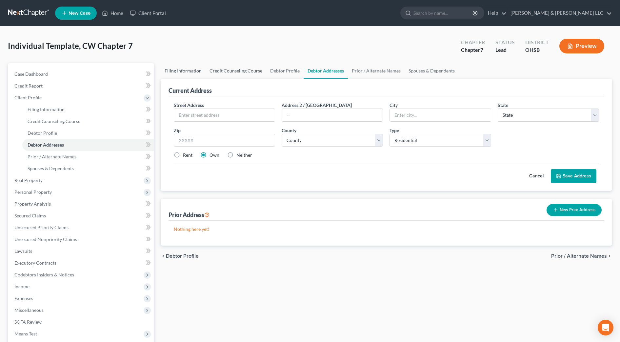
select select "0"
select select "36"
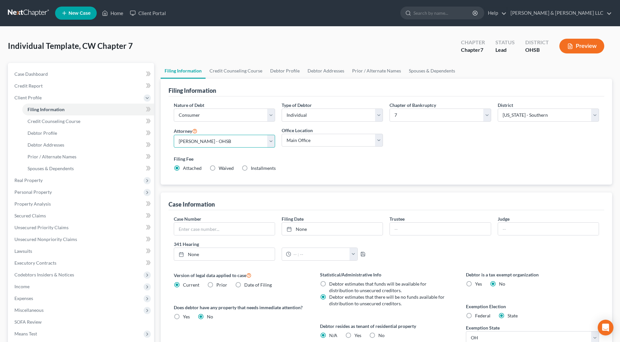
click at [225, 143] on select "Select Courtney Cousino - OHSB Courtney Cousino - OHNB Danielle Weinzimmer - OH…" at bounding box center [224, 141] width 101 height 13
select select "2"
click at [174, 135] on select "Select Courtney Cousino - OHSB Courtney Cousino - OHNB Danielle Weinzimmer - OH…" at bounding box center [224, 141] width 101 height 13
click at [228, 72] on link "Credit Counseling Course" at bounding box center [236, 71] width 61 height 16
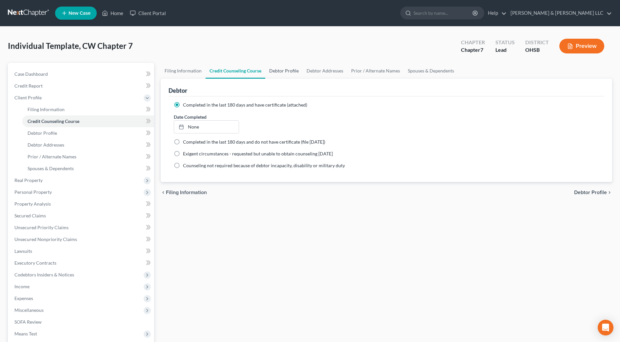
click at [279, 69] on link "Debtor Profile" at bounding box center [283, 71] width 37 height 16
select select "0"
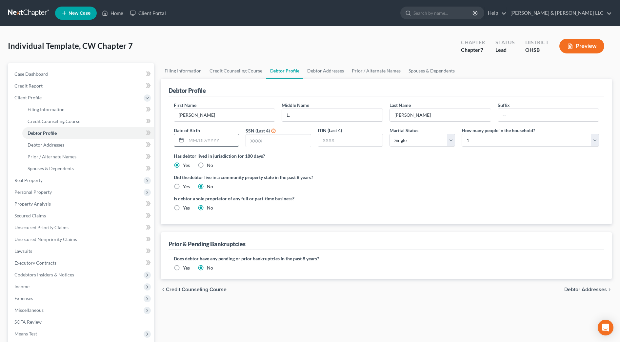
drag, startPoint x: 218, startPoint y: 138, endPoint x: 231, endPoint y: 139, distance: 12.5
click at [218, 139] on input "text" at bounding box center [212, 140] width 53 height 12
click at [279, 140] on input "text" at bounding box center [278, 140] width 65 height 12
type input "3554"
click at [327, 165] on div "Has debtor lived in jurisdiction for 180 days? Yes No Debtor must reside in jur…" at bounding box center [386, 160] width 425 height 16
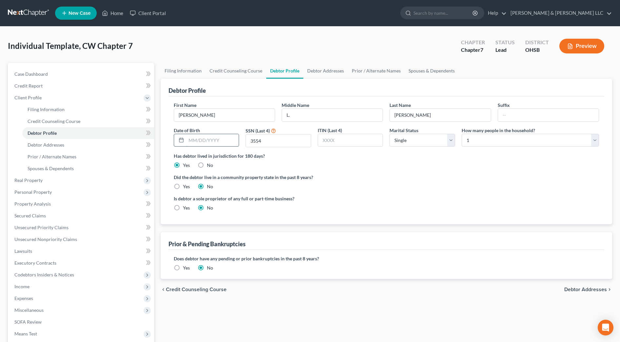
click at [225, 140] on input "text" at bounding box center [212, 140] width 53 height 12
type input "05/01/1959"
click at [312, 67] on link "Debtor Addresses" at bounding box center [325, 71] width 45 height 16
select select "0"
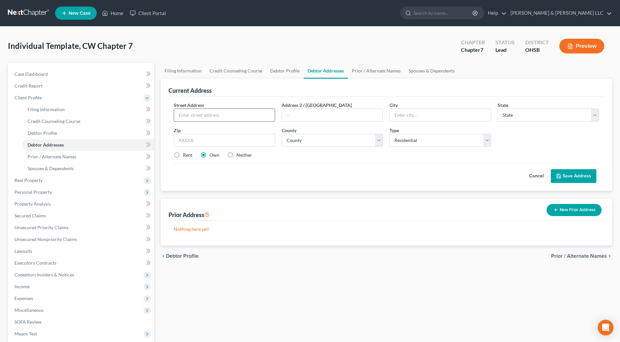
click at [187, 113] on input "text" at bounding box center [224, 115] width 101 height 12
type input "6309 Ballmer Rd."
type input "43110"
type input "Canal Winchester"
select select "36"
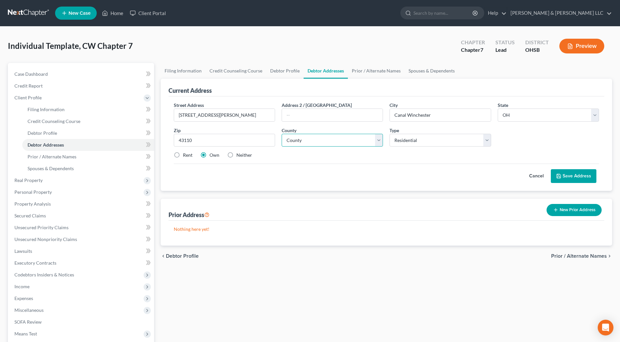
click at [305, 136] on select "County Adams County Allen County Ashland County Ashtabula County Athens County …" at bounding box center [332, 140] width 101 height 13
select select "24"
click at [282, 134] on select "County Adams County Allen County Ashland County Ashtabula County Athens County …" at bounding box center [332, 140] width 101 height 13
click at [28, 75] on span "Case Dashboard" at bounding box center [30, 74] width 33 height 6
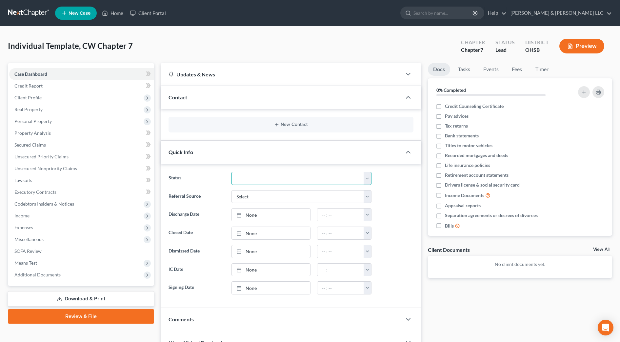
click at [250, 172] on select "Closed Discharged Dismissed Filed In Progress Lead Lost Lead Ready to File Reta…" at bounding box center [302, 178] width 140 height 13
select select "4"
click at [232, 172] on select "Closed Discharged Dismissed Filed In Progress Lead Lost Lead Ready to File Reta…" at bounding box center [302, 178] width 140 height 13
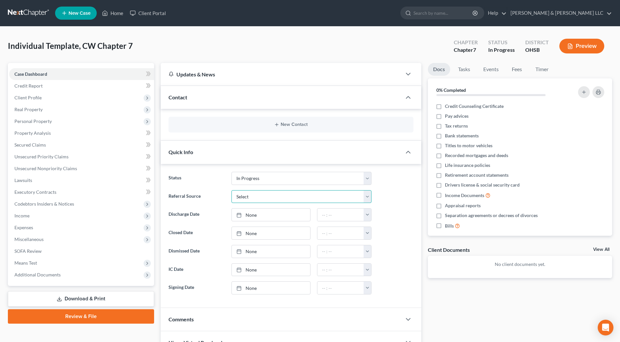
click at [258, 196] on select "Select Word Of Mouth Previous Clients Direct Mail Website Google Search Modern …" at bounding box center [302, 196] width 140 height 13
select select "0"
click at [232, 190] on select "Select Word Of Mouth Previous Clients Direct Mail Website Google Search Modern …" at bounding box center [302, 196] width 140 height 13
click at [290, 125] on button "New Contact" at bounding box center [291, 124] width 234 height 5
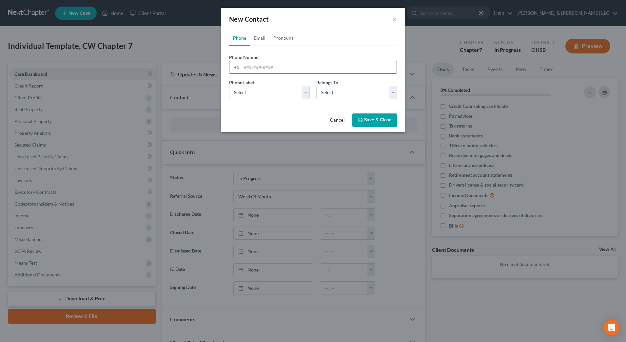
click at [276, 73] on input "tel" at bounding box center [319, 67] width 155 height 12
type input "614-893-6437"
click at [274, 95] on select "Select Mobile Home Work Other" at bounding box center [269, 92] width 81 height 13
select select "0"
click at [229, 86] on select "Select Mobile Home Work Other" at bounding box center [269, 92] width 81 height 13
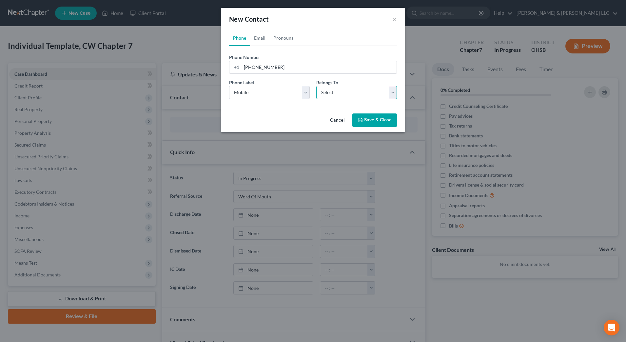
drag, startPoint x: 329, startPoint y: 93, endPoint x: 331, endPoint y: 100, distance: 6.6
click at [329, 93] on select "Select Client Other" at bounding box center [356, 92] width 81 height 13
select select "0"
click at [316, 86] on select "Select Client Other" at bounding box center [356, 92] width 81 height 13
select select "0"
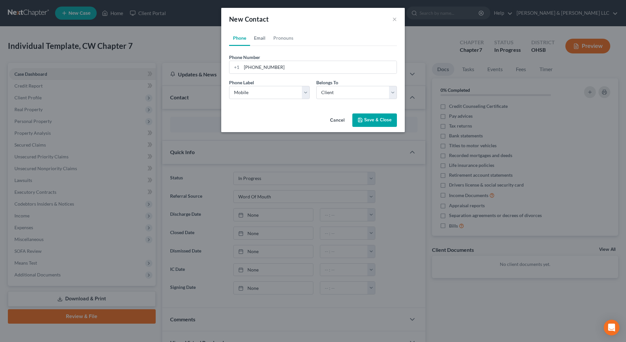
drag, startPoint x: 260, startPoint y: 35, endPoint x: 261, endPoint y: 69, distance: 33.8
click at [260, 35] on link "Email" at bounding box center [259, 38] width 19 height 16
click at [261, 69] on input "email" at bounding box center [319, 67] width 155 height 12
type input "cremeanscheryl@gmail.com"
click at [266, 91] on select "Select Home Work Other" at bounding box center [269, 92] width 81 height 13
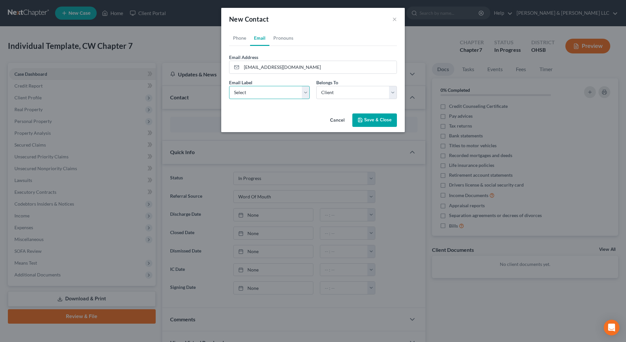
select select "0"
click at [229, 86] on select "Select Home Work Other" at bounding box center [269, 92] width 81 height 13
click at [373, 122] on button "Save & Close" at bounding box center [375, 120] width 45 height 14
